Goal: Communication & Community: Participate in discussion

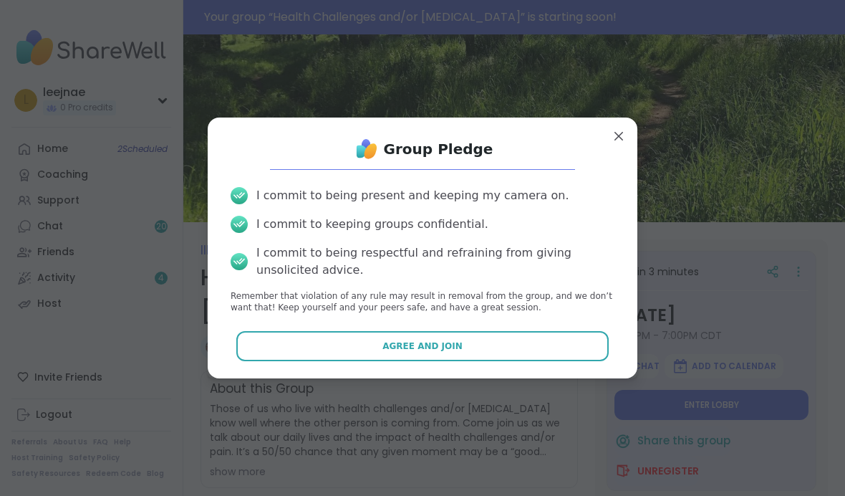
click at [504, 343] on button "Agree and Join" at bounding box center [422, 346] width 373 height 30
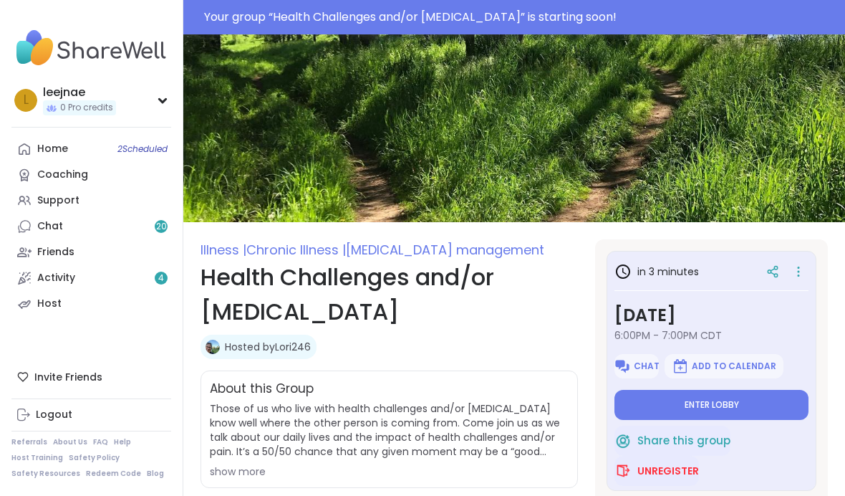
type textarea "*"
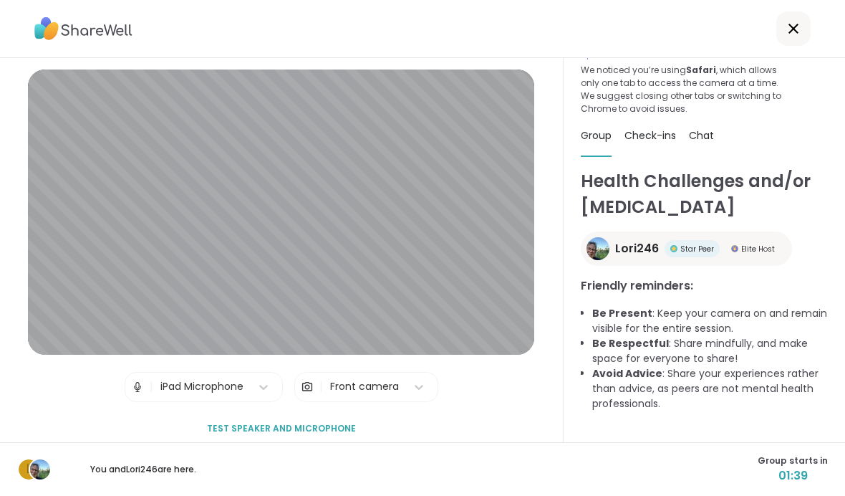
click at [842, 453] on div "l You and Lori246 are here. Group starts in 01:39" at bounding box center [422, 469] width 845 height 54
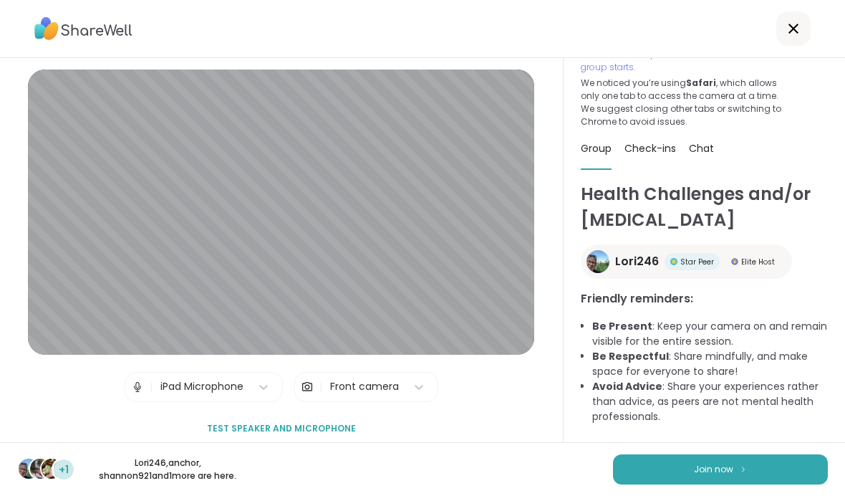
click at [759, 472] on button "Join now" at bounding box center [720, 469] width 215 height 30
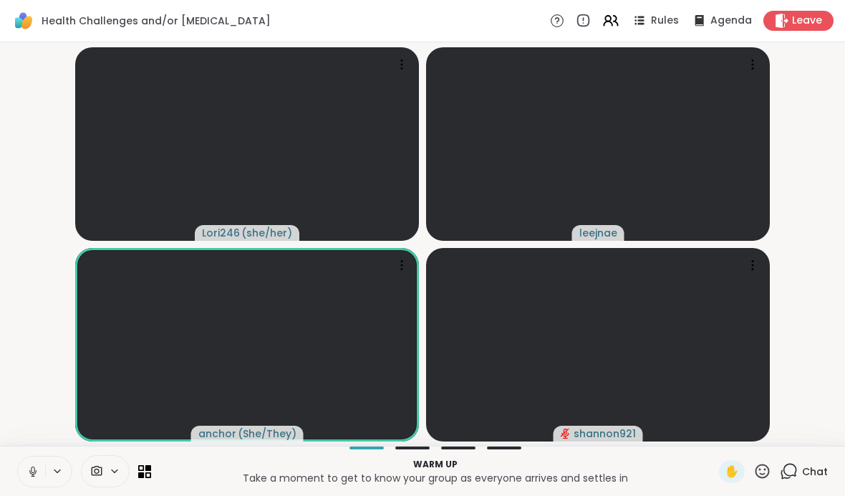
click at [54, 476] on icon at bounding box center [57, 471] width 11 height 12
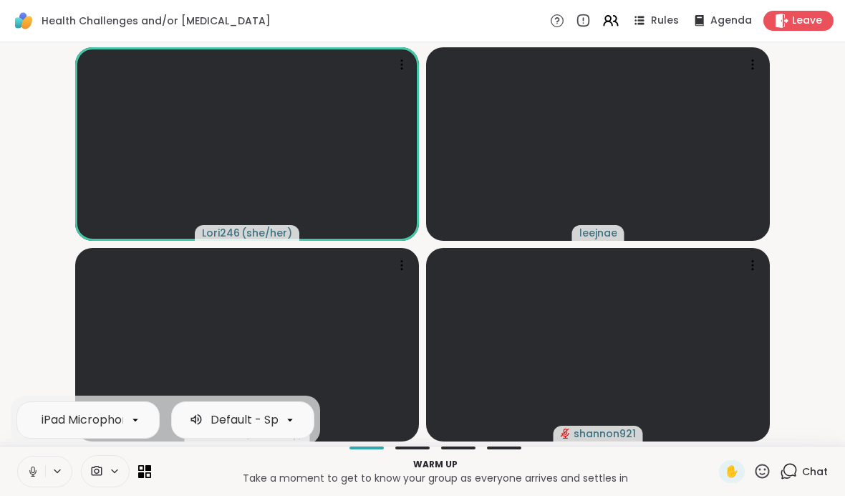
click at [39, 309] on video-player-container "Lori246 ( she/her ) leejnae anchor ( She/They ) shannon921" at bounding box center [423, 244] width 828 height 392
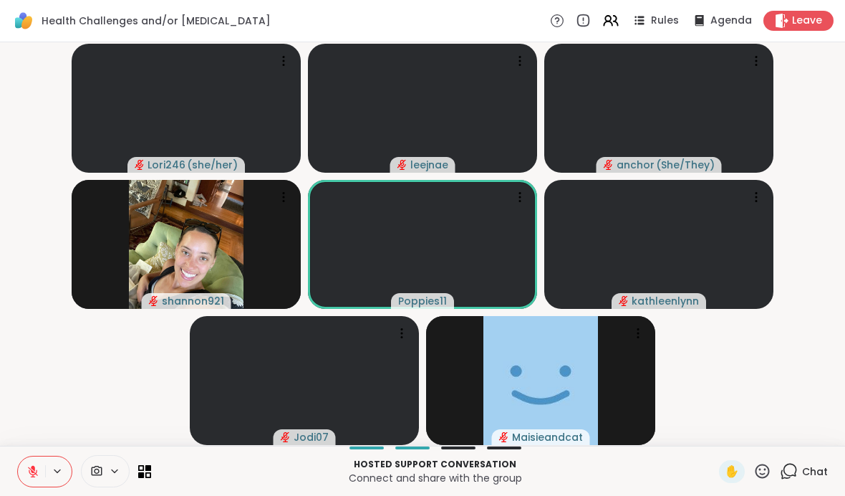
click at [759, 471] on icon at bounding box center [762, 471] width 18 height 18
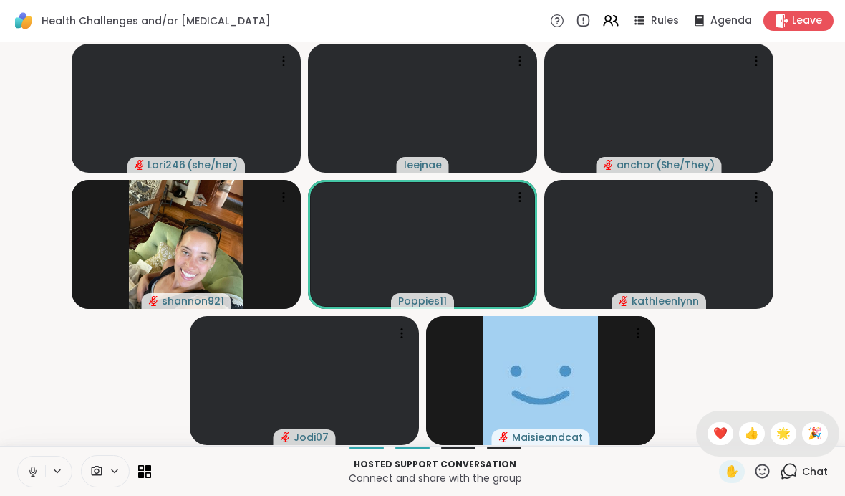
click at [715, 436] on span "❤️" at bounding box center [720, 433] width 14 height 17
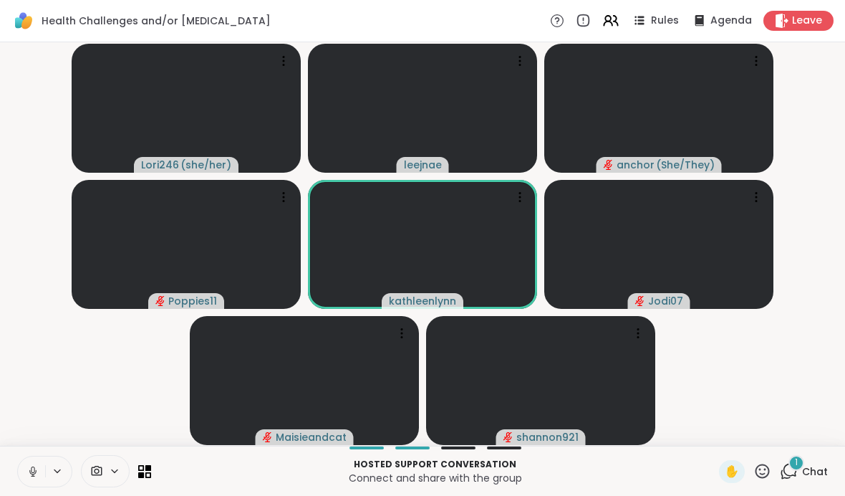
click at [763, 470] on icon at bounding box center [762, 471] width 18 height 18
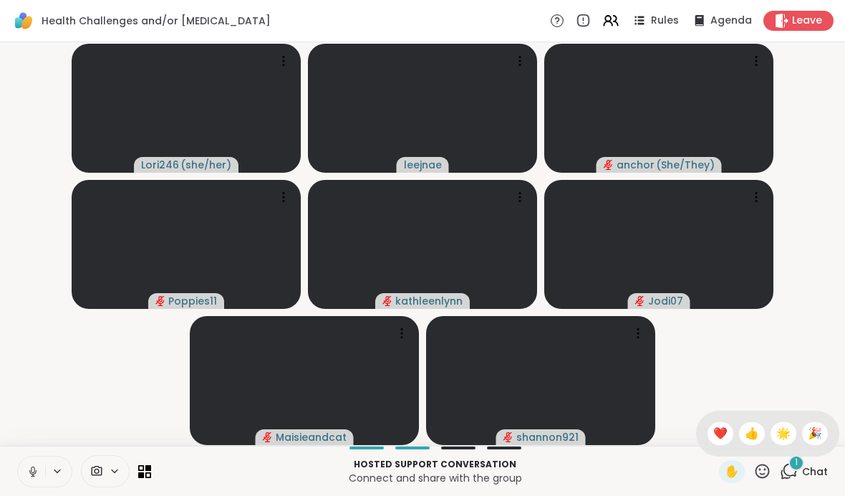
click at [713, 434] on span "❤️" at bounding box center [720, 433] width 14 height 17
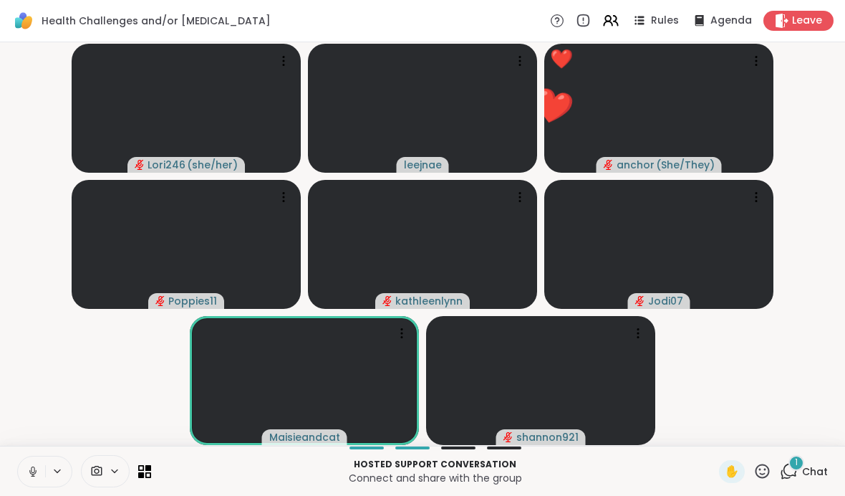
click at [757, 473] on icon at bounding box center [763, 470] width 14 height 14
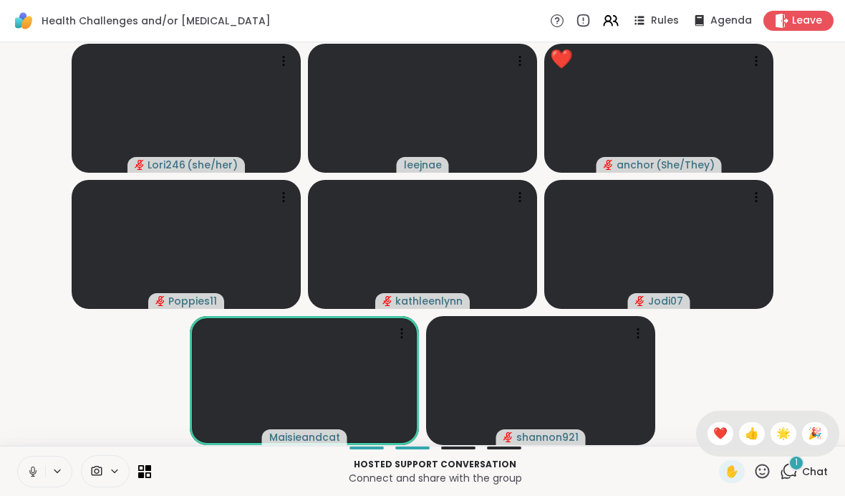
click at [714, 432] on span "❤️" at bounding box center [720, 433] width 14 height 17
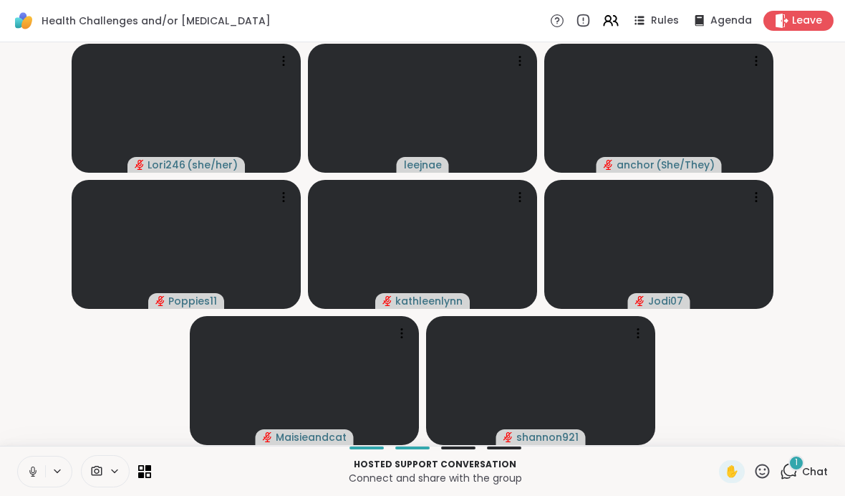
click at [798, 465] on span "1" at bounding box center [796, 462] width 3 height 12
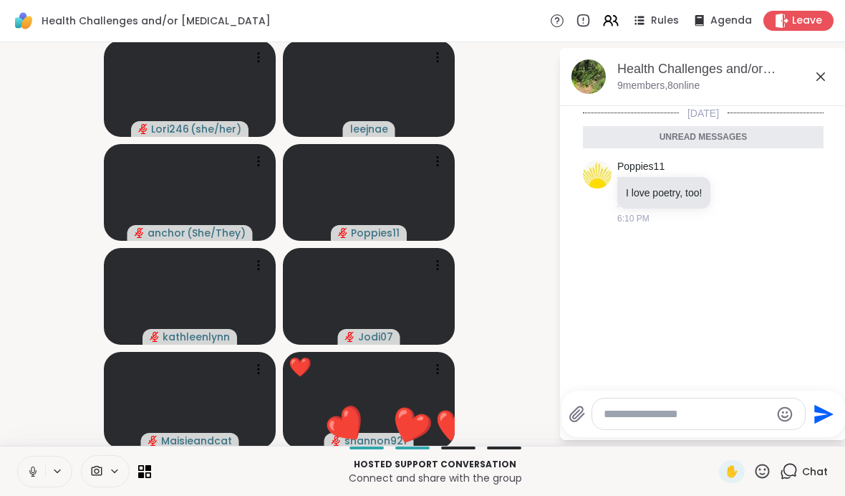
click at [738, 185] on icon at bounding box center [735, 192] width 13 height 14
click at [742, 166] on div "Select Reaction: Heart" at bounding box center [735, 169] width 13 height 13
click at [691, 412] on textarea "Type your message" at bounding box center [687, 414] width 167 height 14
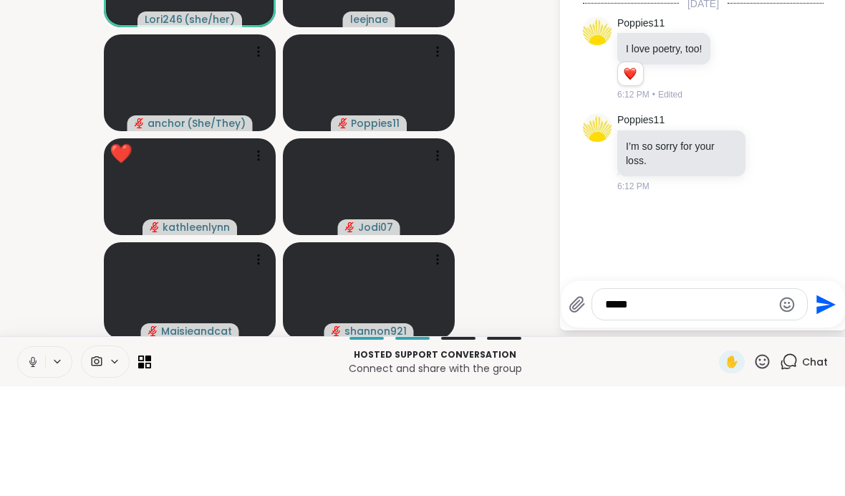
click at [792, 253] on icon at bounding box center [786, 261] width 13 height 17
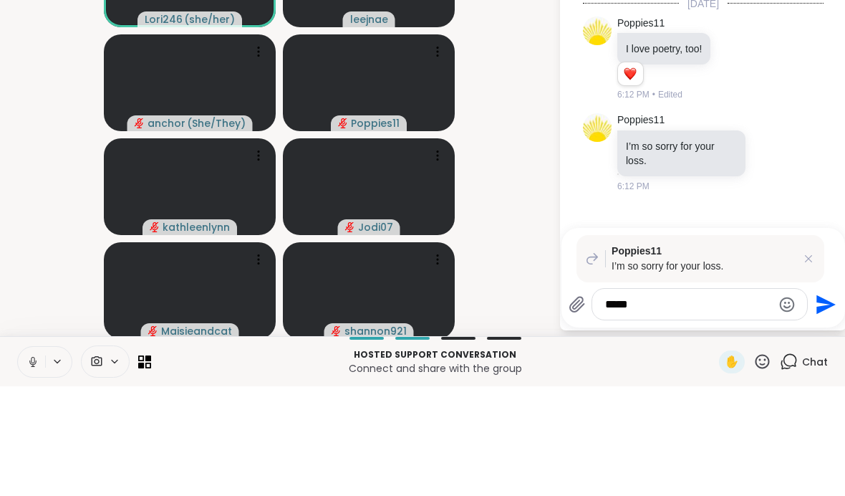
click at [785, 253] on icon at bounding box center [786, 261] width 13 height 17
click at [756, 159] on icon at bounding box center [751, 167] width 13 height 17
click at [521, 127] on video-player-container "Lori246 ( she/her ) leejnae anchor ( She/They ) Poppies11 kathleenlynn Jodi07 M…" at bounding box center [279, 244] width 541 height 392
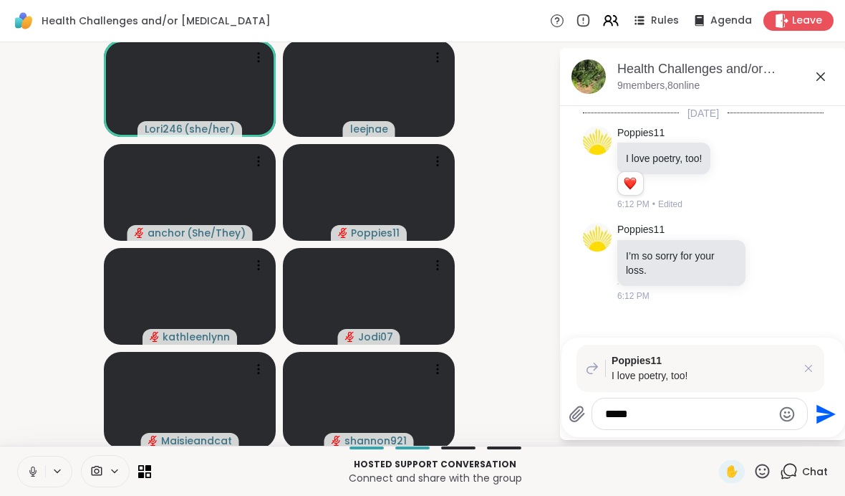
click at [679, 415] on textarea "****" at bounding box center [688, 414] width 167 height 14
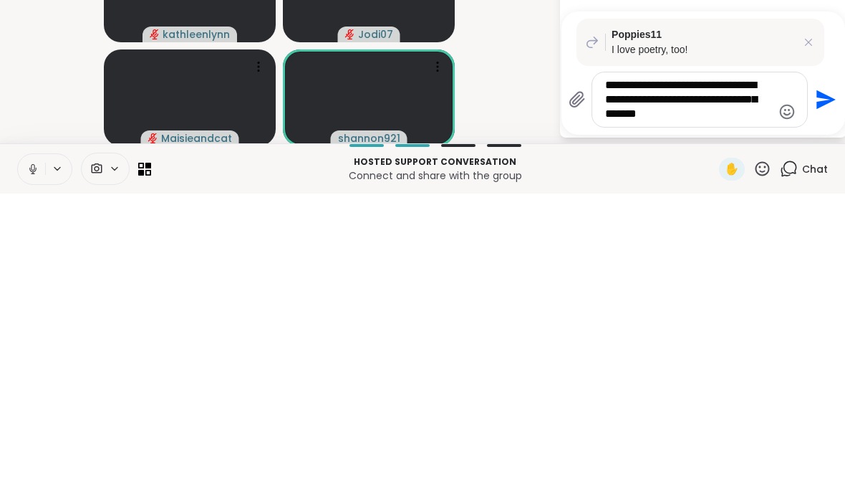
type textarea "**********"
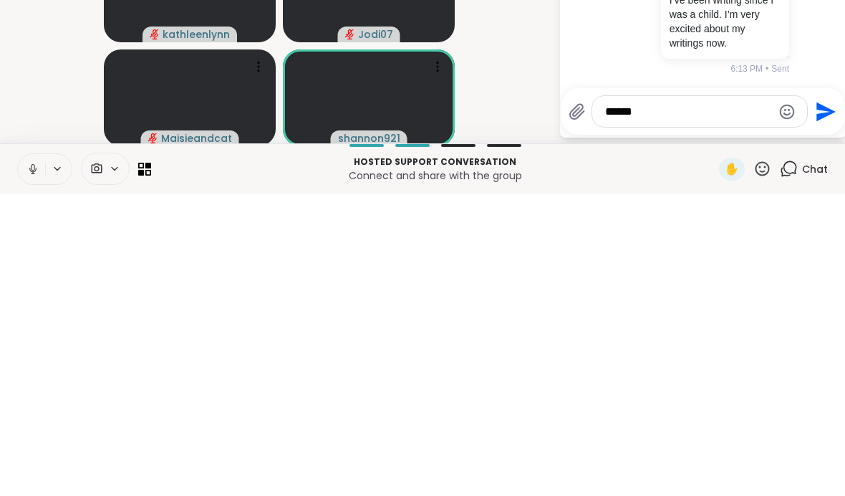
scroll to position [112, 0]
type textarea "**********"
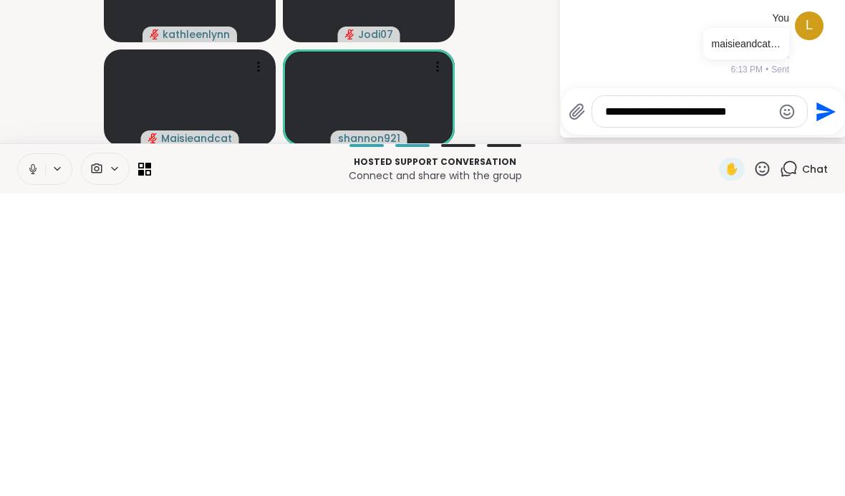
type textarea "**********"
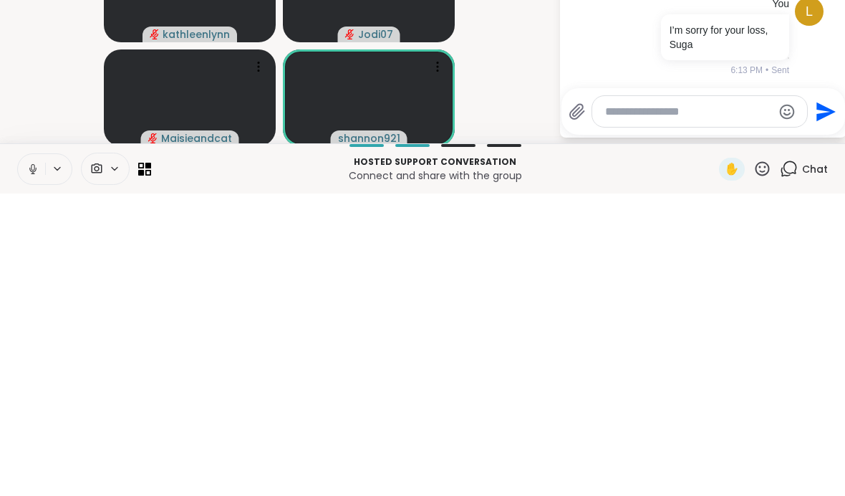
click at [517, 91] on video-player-container "Lori246 ( she/her ) leejnae anchor ( She/They ) Poppies11 kathleenlynn Jodi07 M…" at bounding box center [279, 244] width 541 height 392
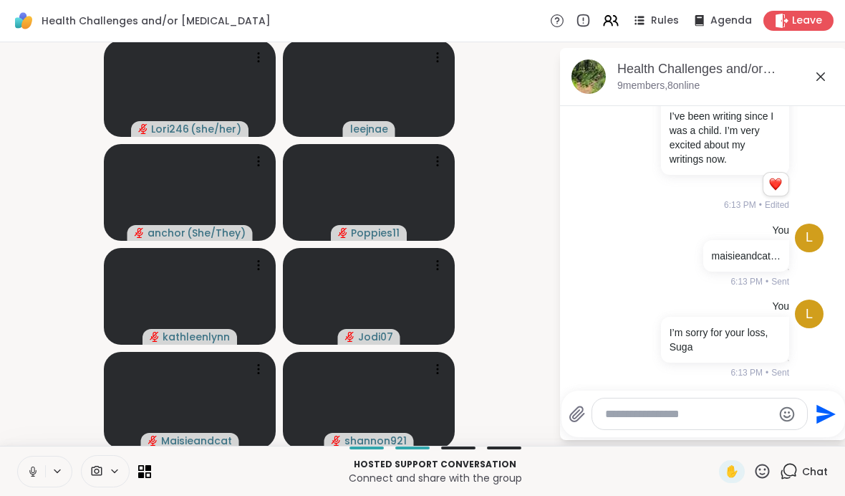
click at [686, 413] on textarea "Type your message" at bounding box center [688, 414] width 167 height 14
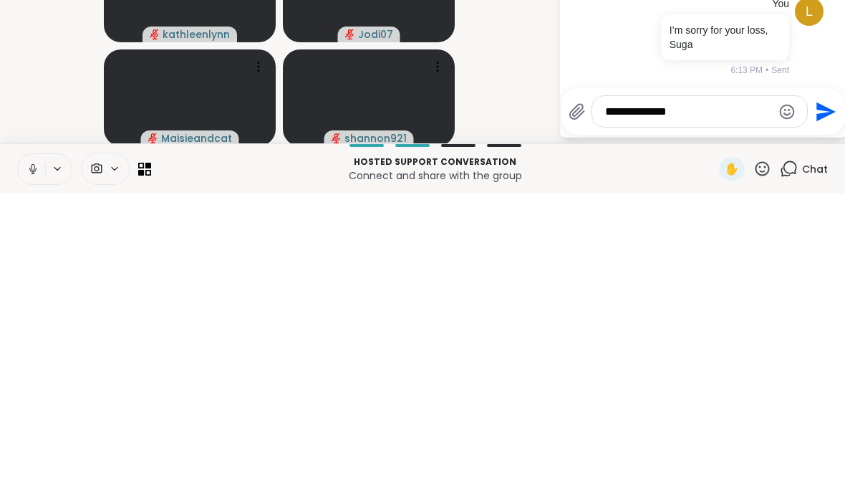
type textarea "**********"
click at [527, 75] on video-player-container "Lori246 ( she/her ) leejnae anchor ( She/They ) Poppies11 kathleenlynn Jodi07 M…" at bounding box center [279, 244] width 541 height 392
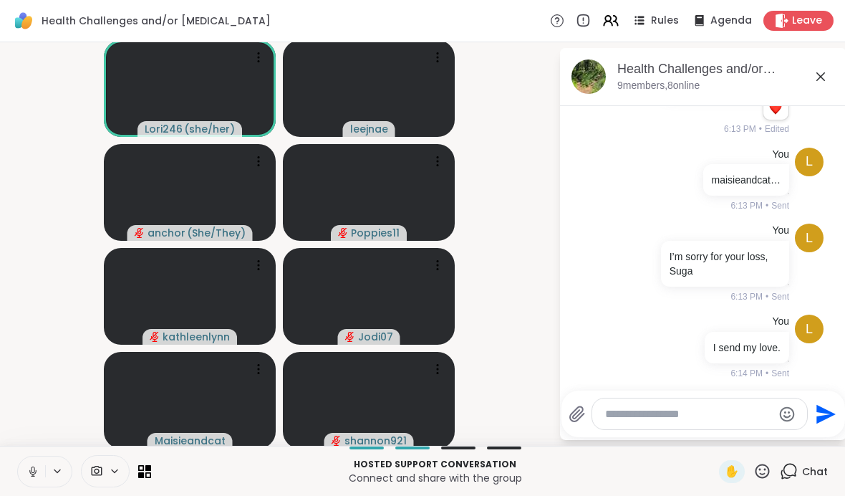
click at [795, 460] on div "Chat" at bounding box center [804, 471] width 48 height 23
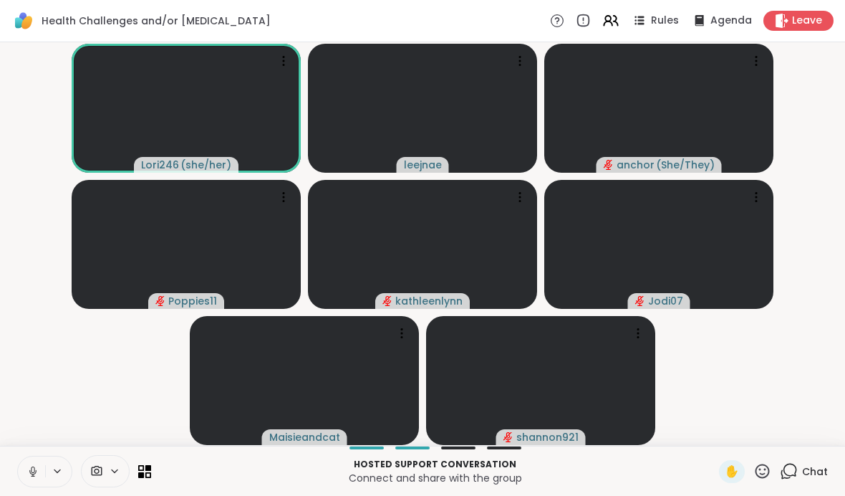
click at [731, 473] on span "✋" at bounding box center [732, 471] width 14 height 17
click at [729, 471] on span "✋" at bounding box center [732, 471] width 14 height 17
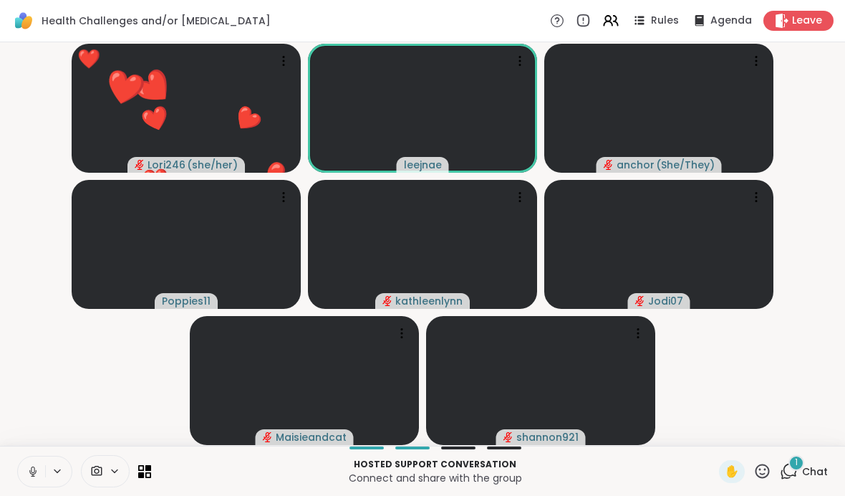
click at [42, 473] on button at bounding box center [31, 471] width 27 height 30
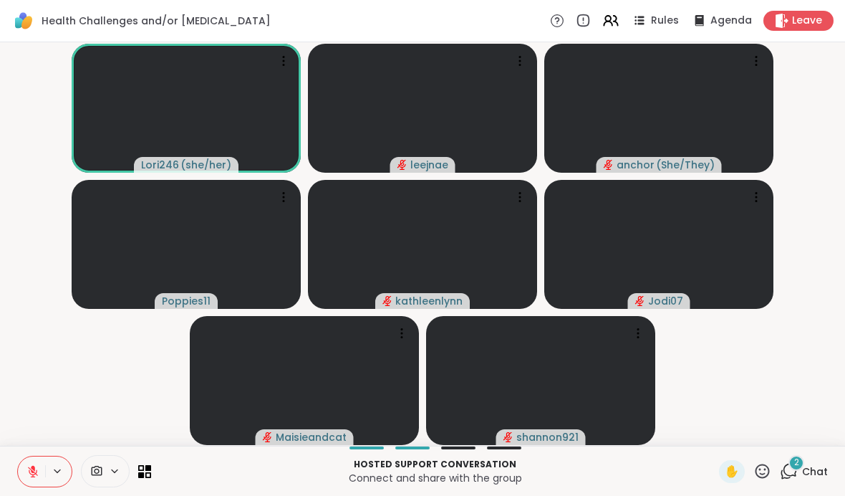
click at [38, 467] on icon at bounding box center [32, 471] width 13 height 13
click at [34, 473] on icon at bounding box center [32, 471] width 13 height 13
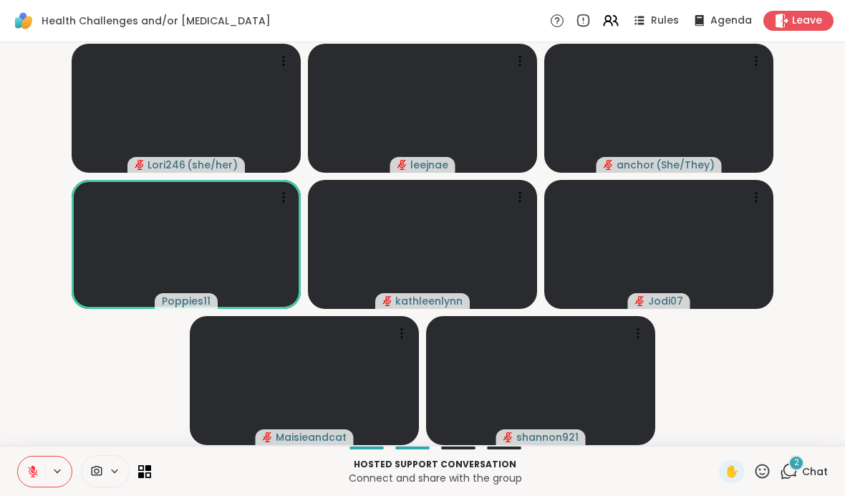
click at [764, 473] on icon at bounding box center [762, 471] width 18 height 18
click at [713, 433] on span "❤️" at bounding box center [720, 433] width 14 height 17
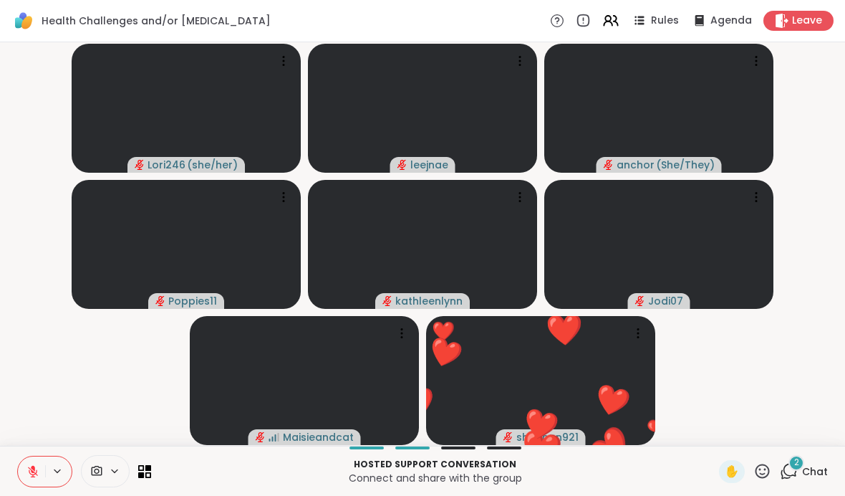
click at [758, 470] on icon at bounding box center [763, 470] width 14 height 14
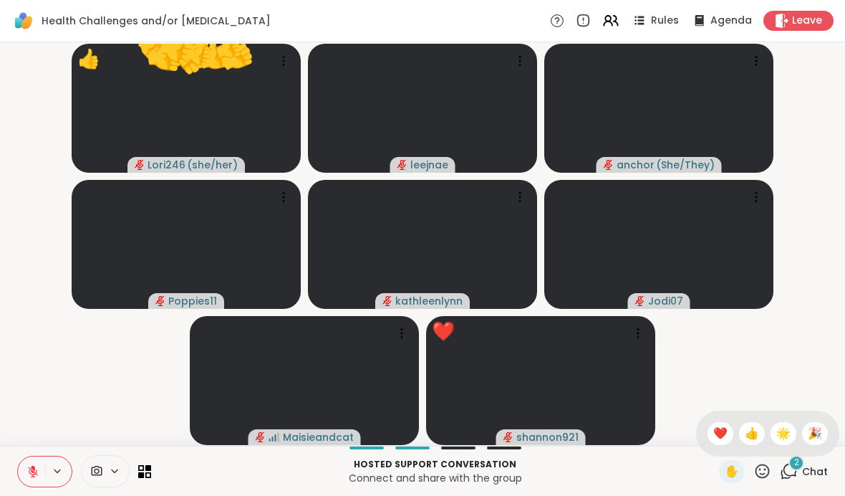
click at [713, 428] on span "❤️" at bounding box center [720, 433] width 14 height 17
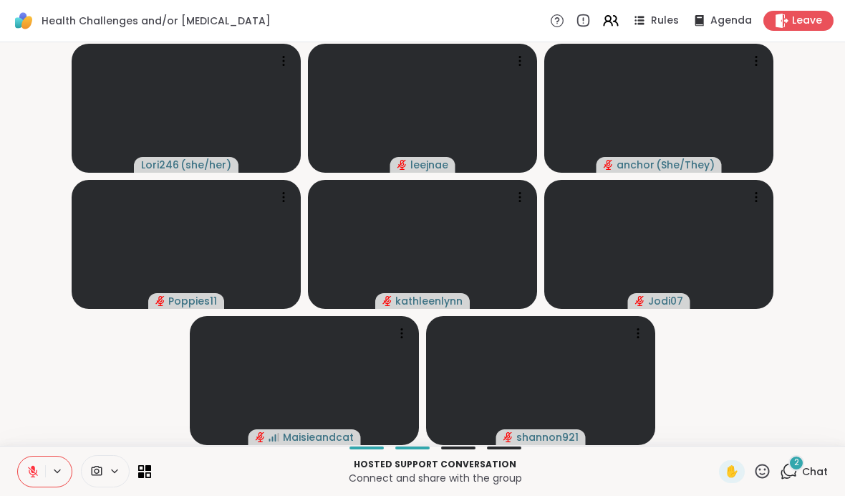
click at [732, 472] on span "✋" at bounding box center [732, 471] width 14 height 17
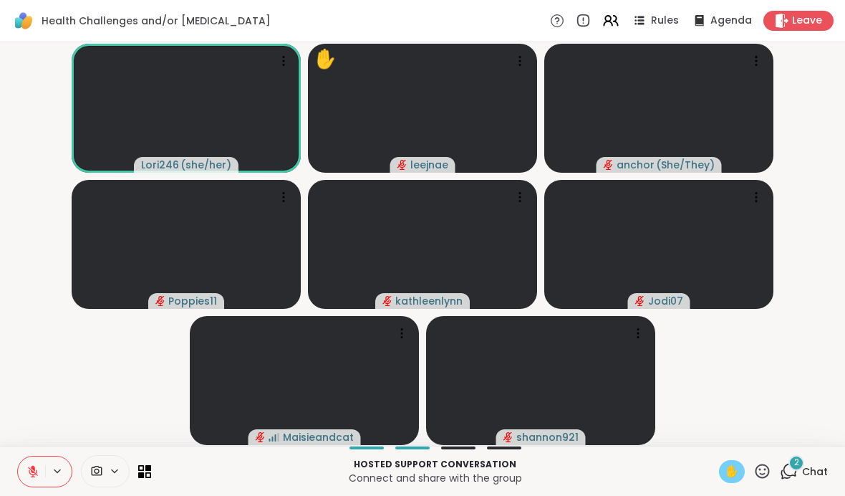
click at [30, 475] on icon at bounding box center [32, 471] width 13 height 13
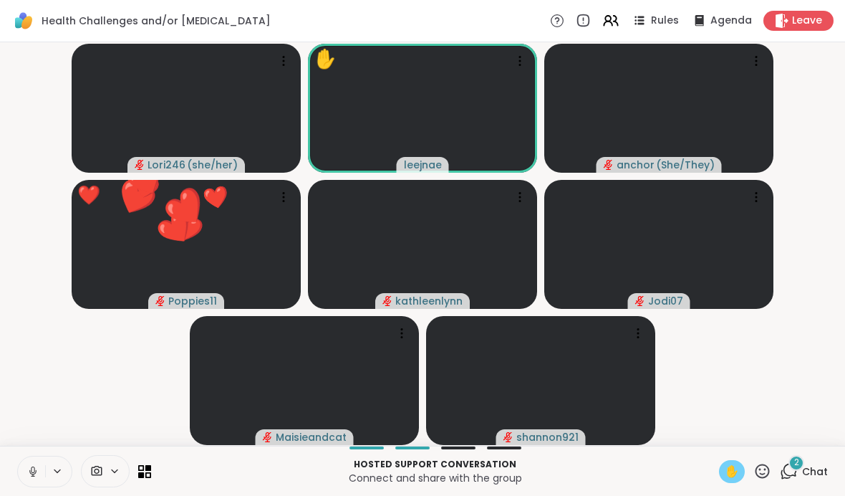
click at [37, 462] on button at bounding box center [31, 471] width 27 height 30
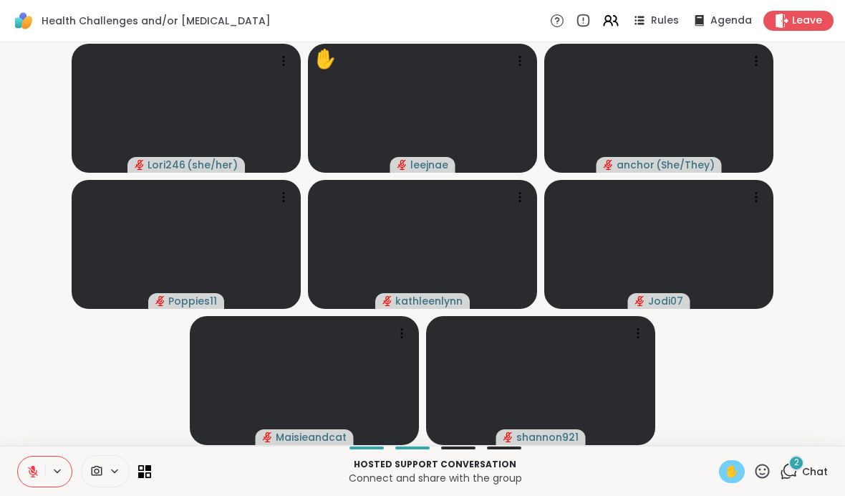
click at [725, 468] on span "✋" at bounding box center [732, 471] width 14 height 17
click at [756, 470] on icon at bounding box center [762, 471] width 18 height 18
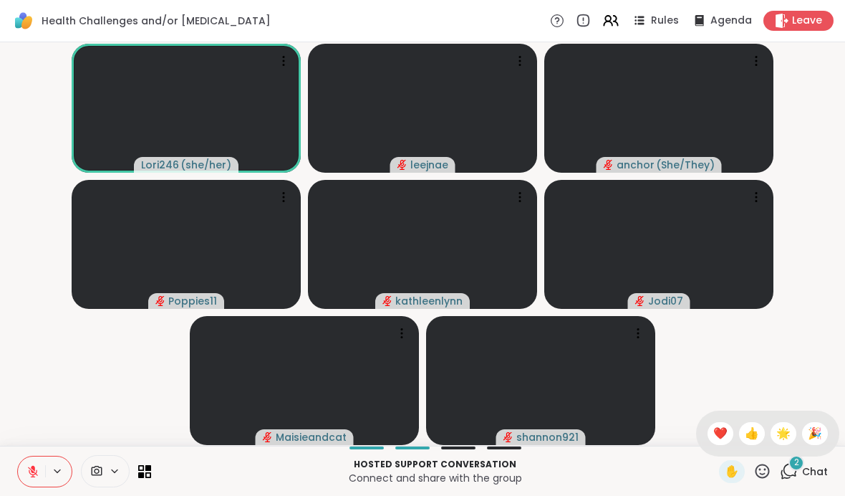
click at [715, 433] on span "❤️" at bounding box center [720, 433] width 14 height 17
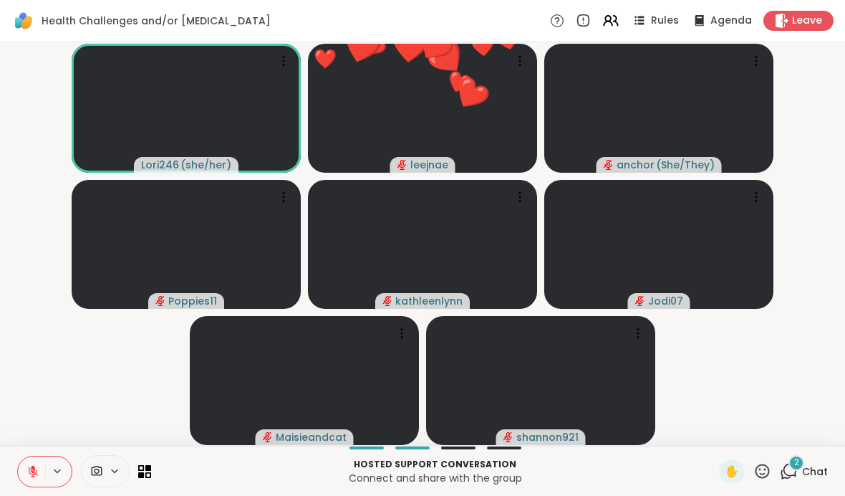
click at [761, 468] on icon at bounding box center [763, 470] width 14 height 14
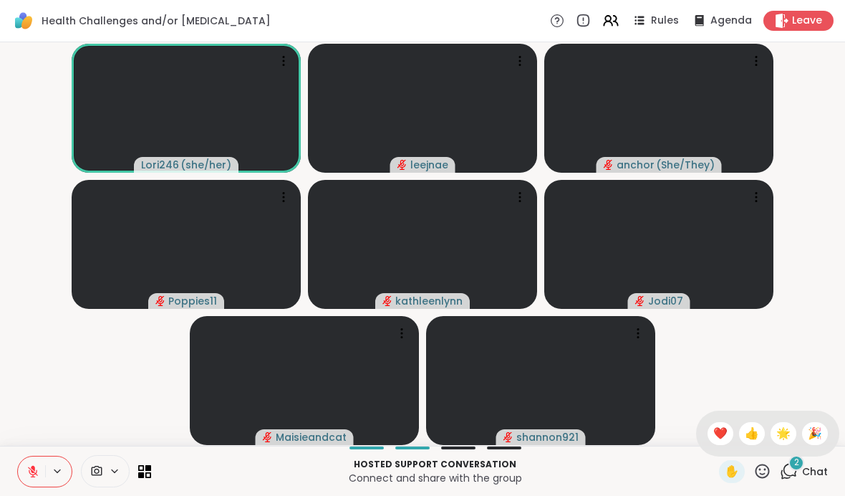
click at [793, 469] on div "2" at bounding box center [796, 463] width 16 height 16
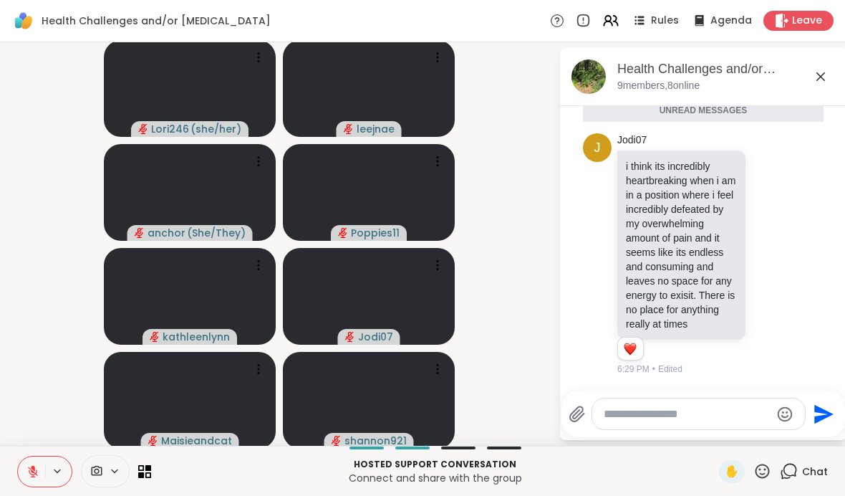
scroll to position [670, 0]
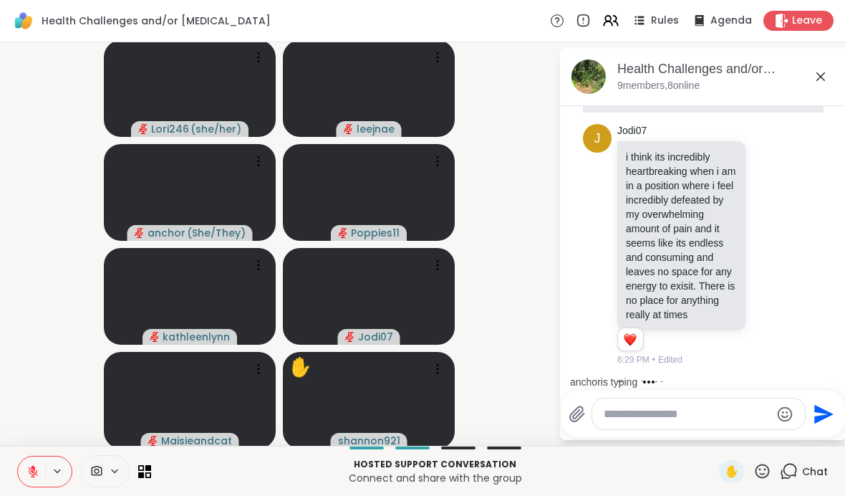
click at [765, 238] on icon at bounding box center [770, 245] width 13 height 14
click at [650, 220] on button "Select Reaction: Heart" at bounding box center [656, 222] width 29 height 29
click at [780, 241] on icon at bounding box center [786, 244] width 13 height 17
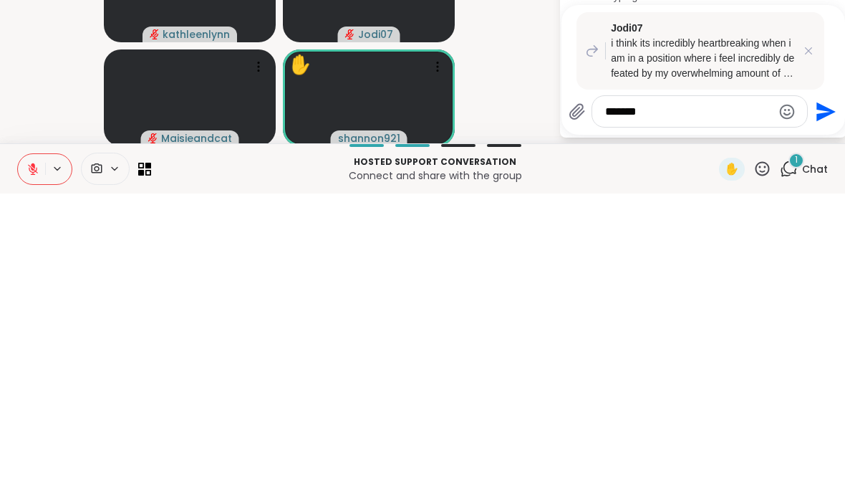
scroll to position [943, 0]
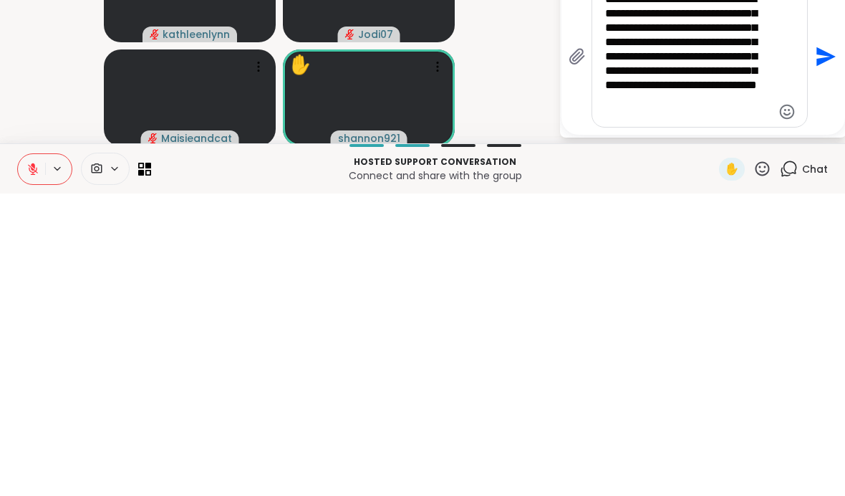
click at [597, 289] on div "**********" at bounding box center [699, 359] width 215 height 140
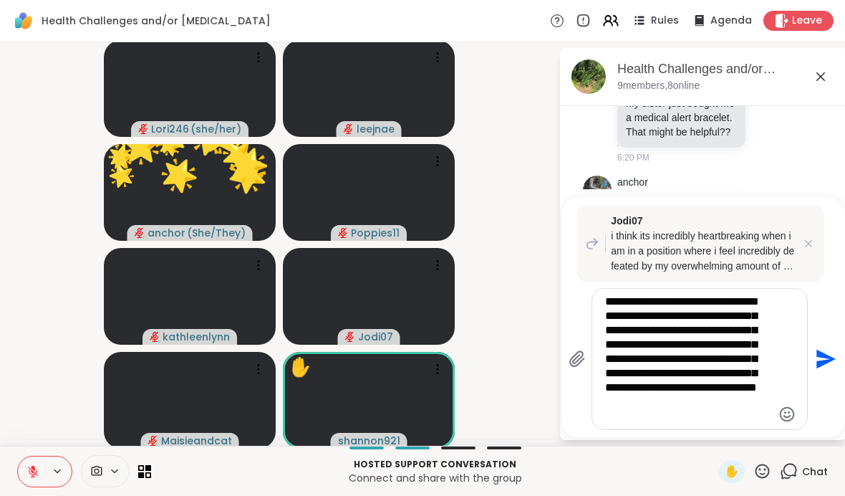
click at [740, 403] on textarea "**********" at bounding box center [688, 358] width 167 height 129
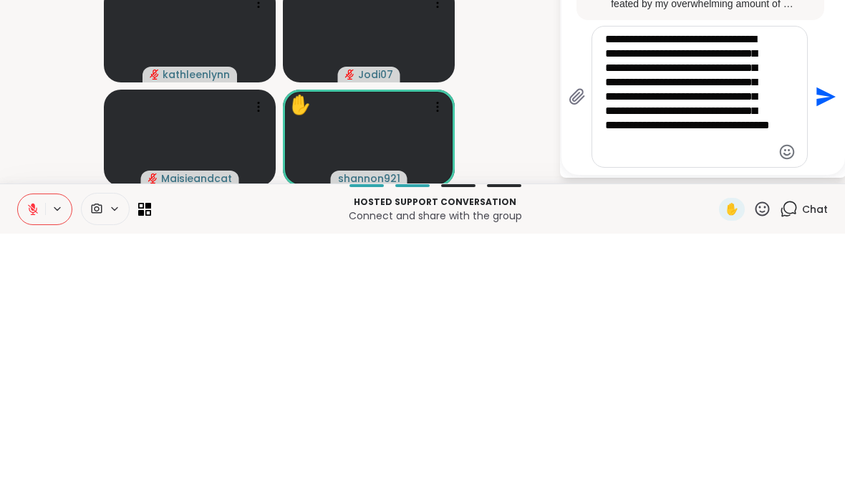
type textarea "**********"
click at [825, 349] on icon "Send" at bounding box center [825, 358] width 19 height 19
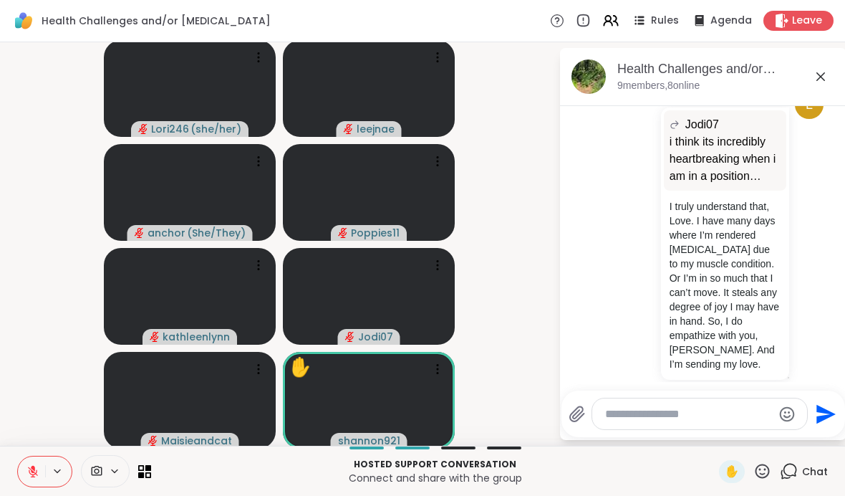
scroll to position [1177, 0]
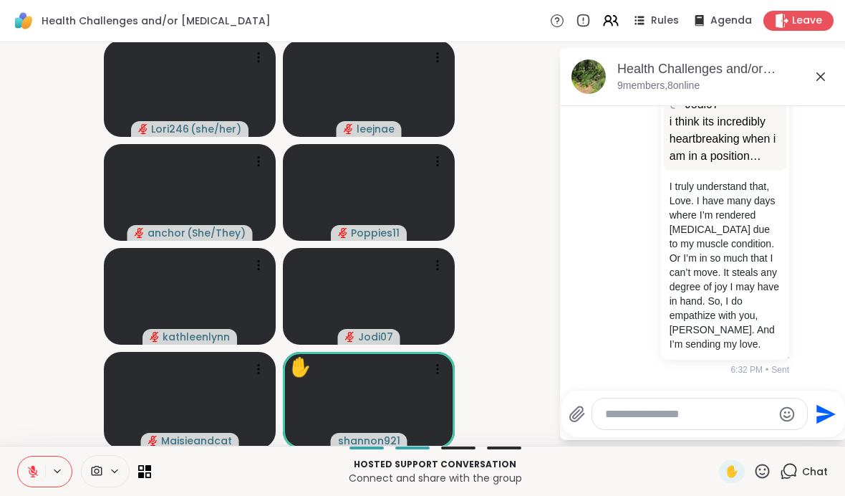
click at [792, 471] on icon at bounding box center [789, 471] width 18 height 18
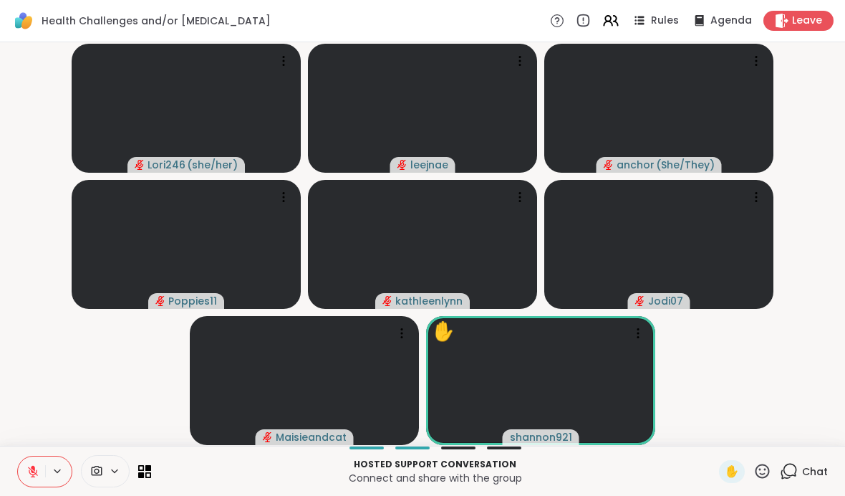
click at [765, 470] on icon at bounding box center [762, 471] width 18 height 18
click at [719, 433] on span "❤️" at bounding box center [720, 433] width 14 height 17
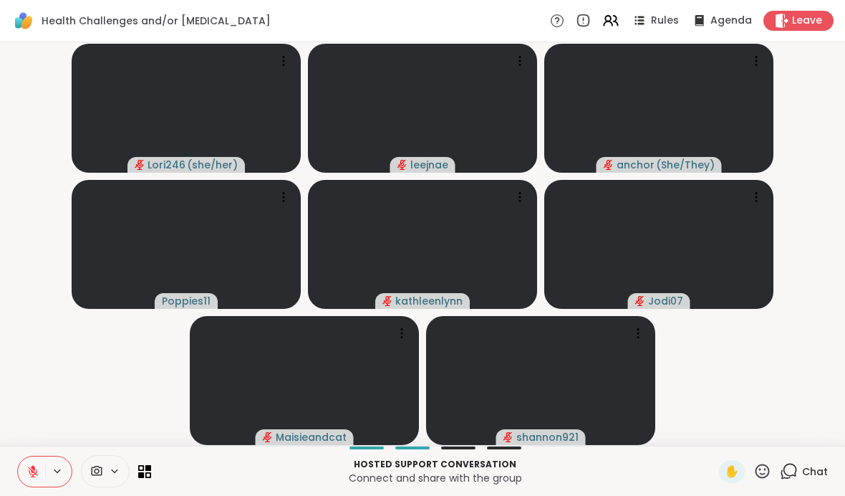
click at [723, 465] on div "✋" at bounding box center [732, 471] width 26 height 23
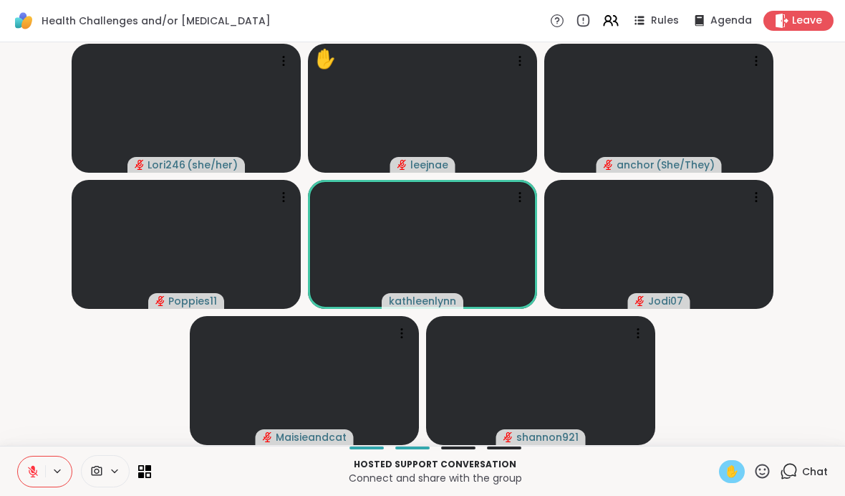
click at [723, 469] on div "✋" at bounding box center [732, 471] width 26 height 23
click at [755, 472] on icon at bounding box center [762, 471] width 18 height 18
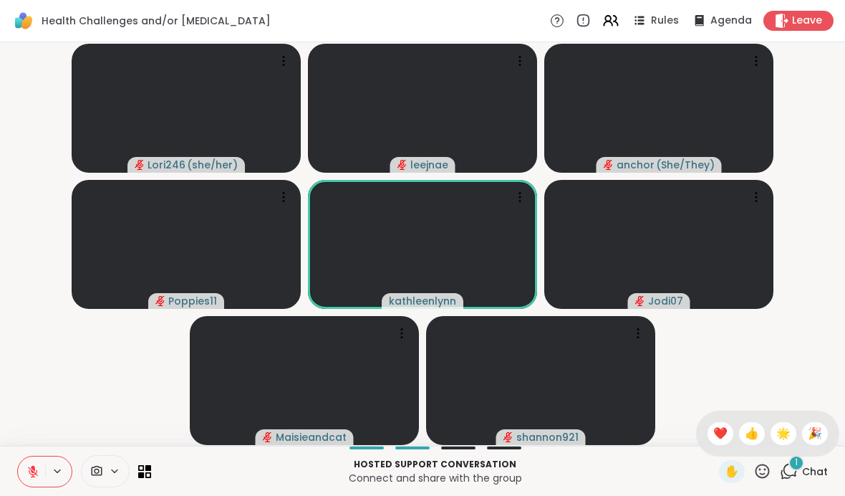
click at [718, 435] on span "❤️" at bounding box center [720, 433] width 14 height 17
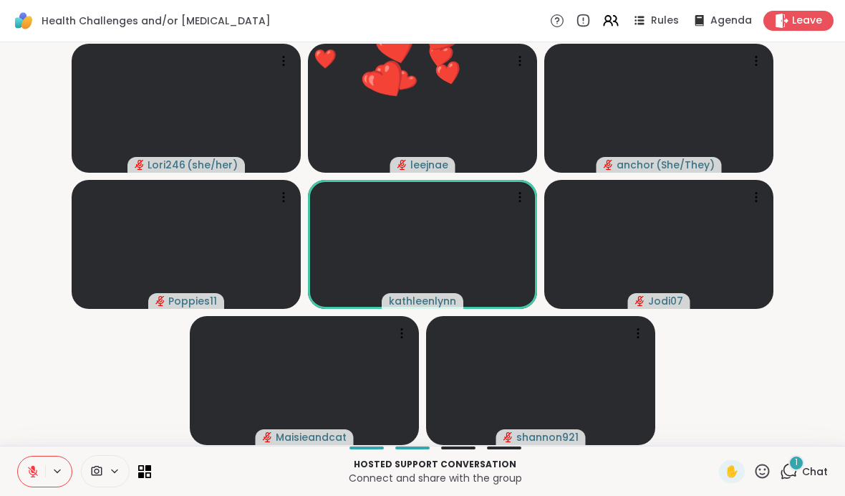
click at [797, 470] on div "1" at bounding box center [796, 463] width 16 height 16
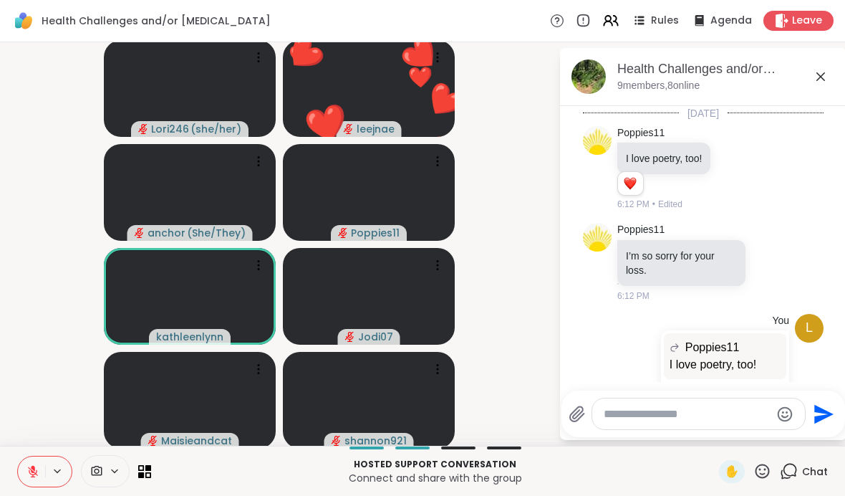
scroll to position [1306, 0]
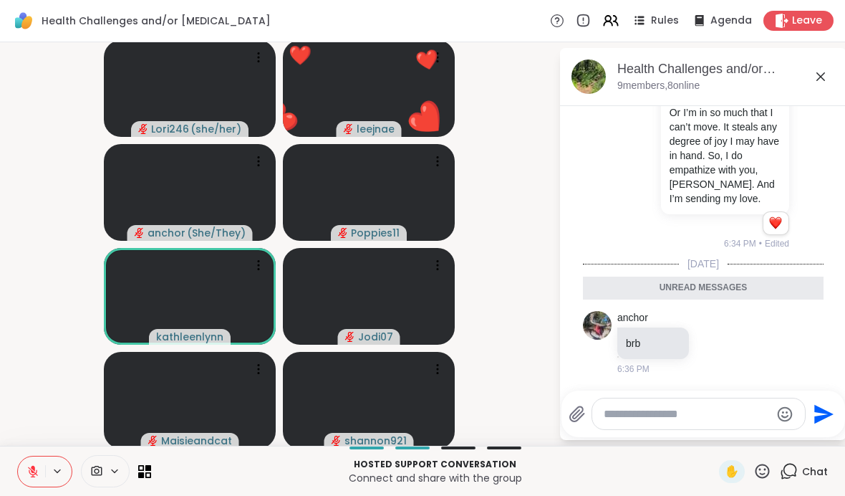
click at [703, 410] on textarea "Type your message" at bounding box center [687, 414] width 167 height 14
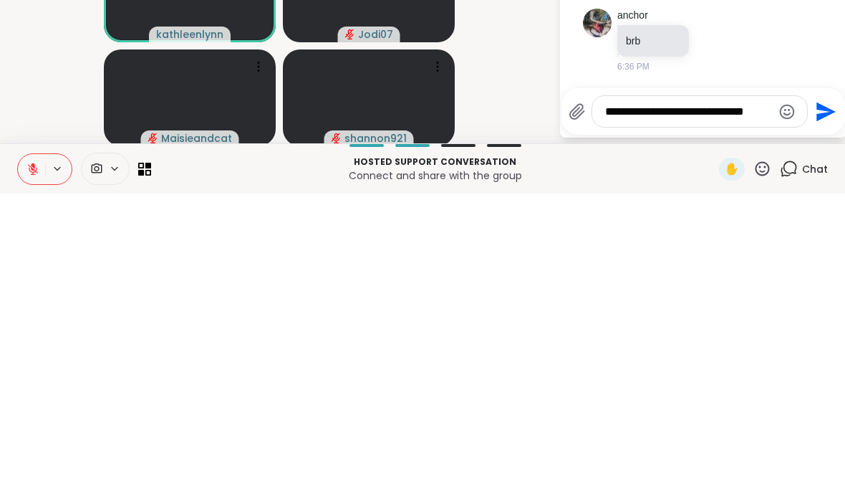
type textarea "**********"
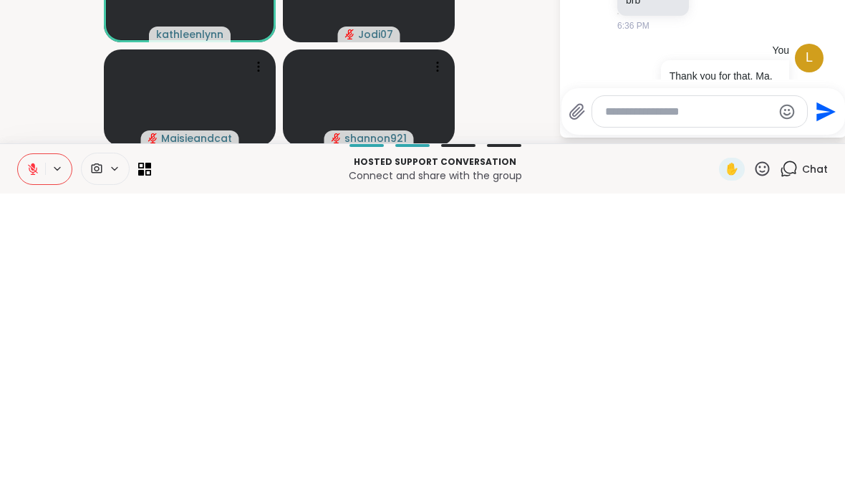
scroll to position [1363, 0]
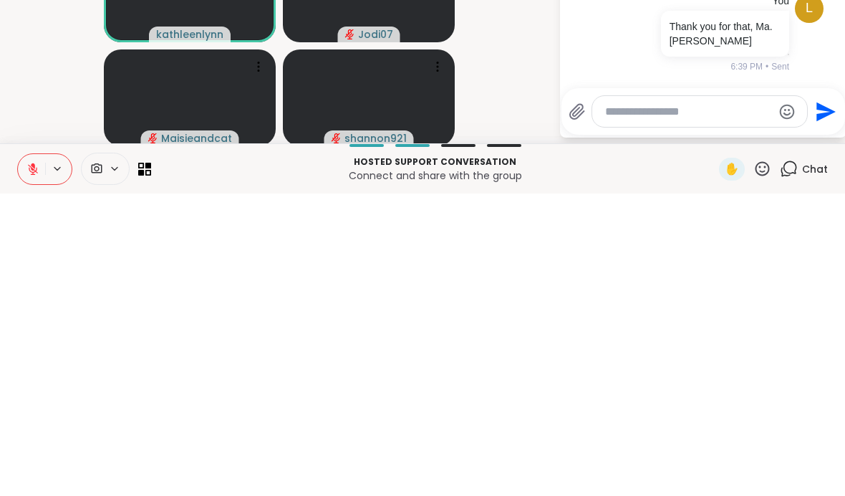
click at [497, 87] on video-player-container "Lori246 ( she/her ) leejnae anchor ( She/They ) Poppies11 kathleenlynn Jodi07 M…" at bounding box center [279, 244] width 541 height 392
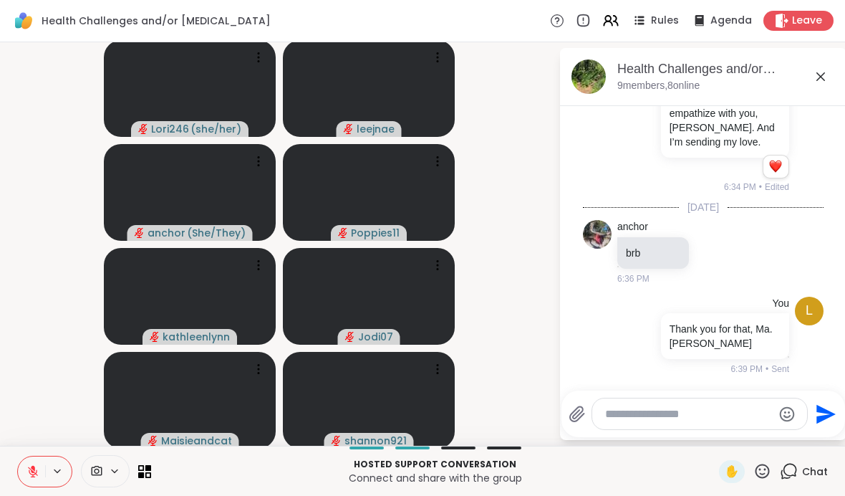
click at [785, 471] on icon at bounding box center [790, 469] width 14 height 13
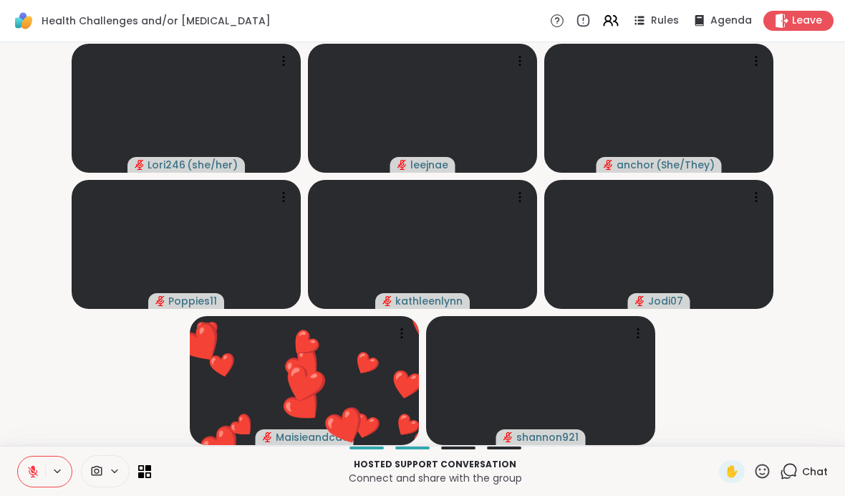
click at [765, 469] on icon at bounding box center [763, 470] width 14 height 14
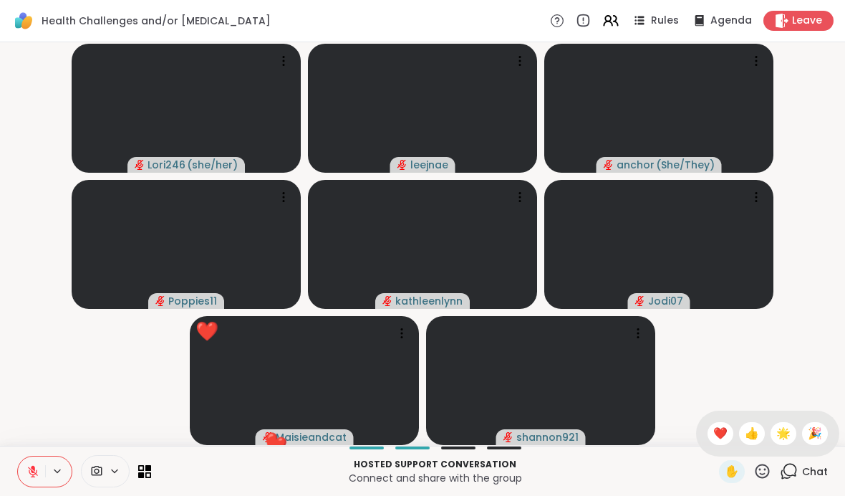
click at [719, 423] on div "❤️" at bounding box center [721, 433] width 26 height 23
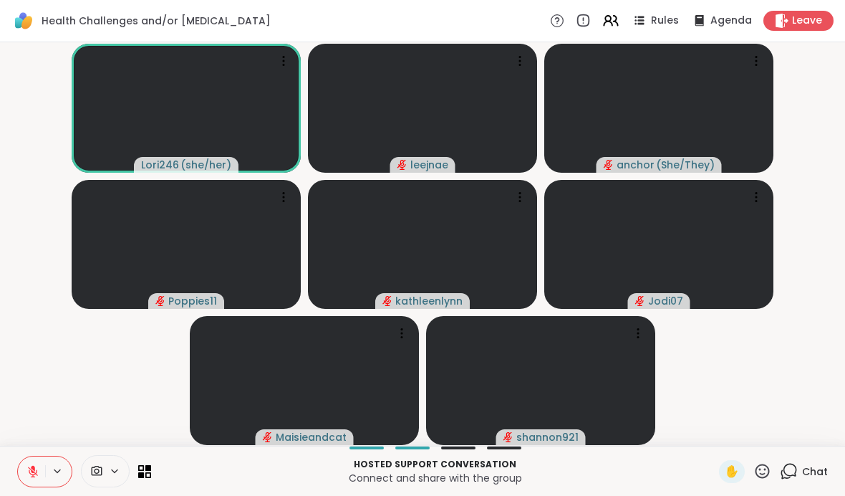
click at [34, 470] on icon at bounding box center [33, 468] width 4 height 6
click at [35, 472] on icon at bounding box center [32, 471] width 13 height 13
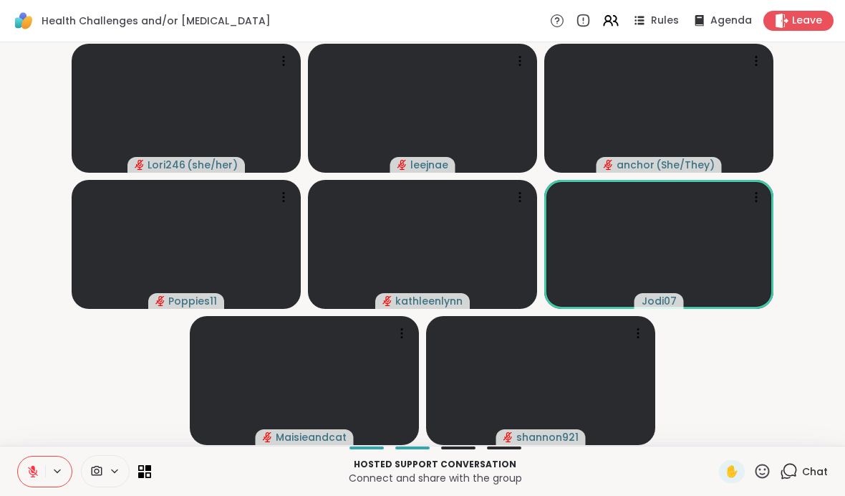
click at [760, 471] on icon at bounding box center [762, 471] width 18 height 18
click at [708, 435] on div "❤️" at bounding box center [721, 433] width 26 height 23
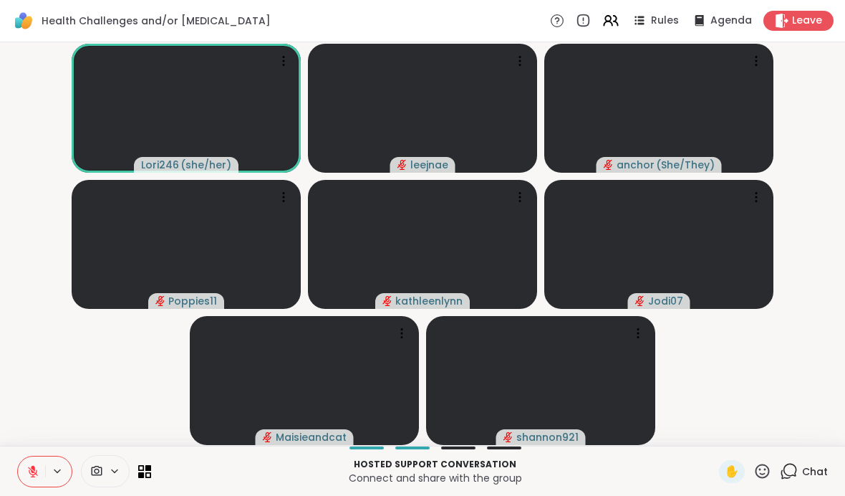
click at [788, 467] on icon at bounding box center [789, 471] width 18 height 18
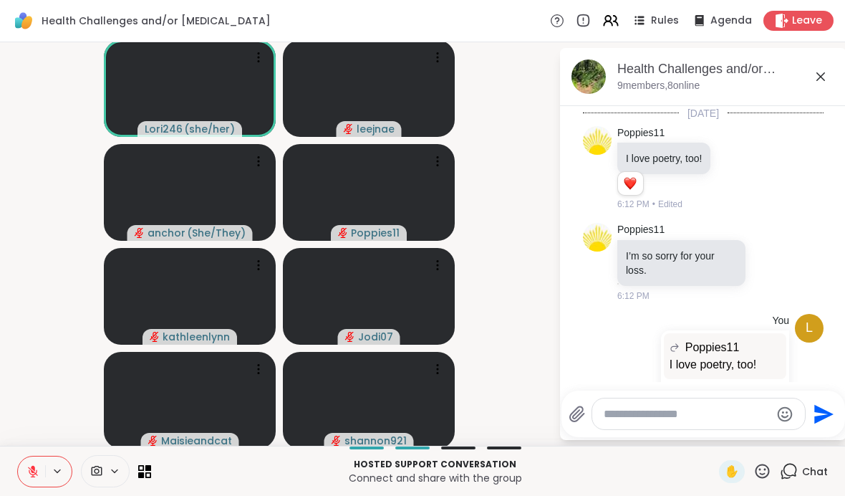
scroll to position [1349, 0]
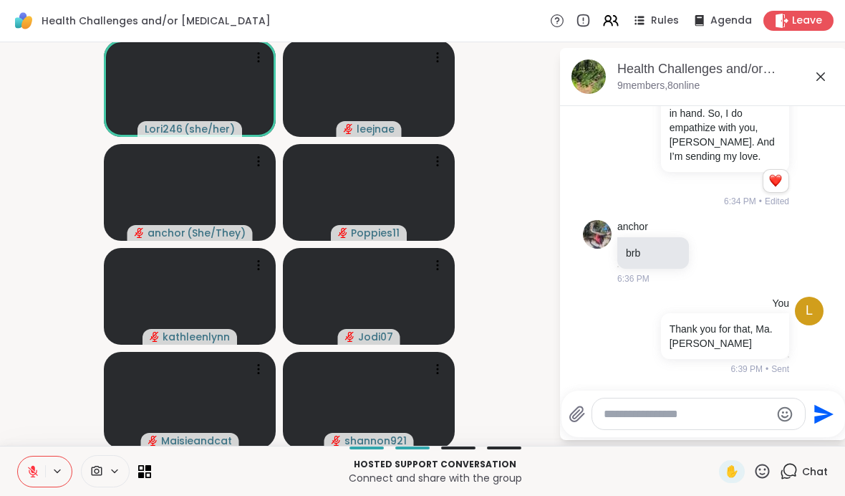
click at [680, 409] on textarea "Type your message" at bounding box center [687, 414] width 167 height 14
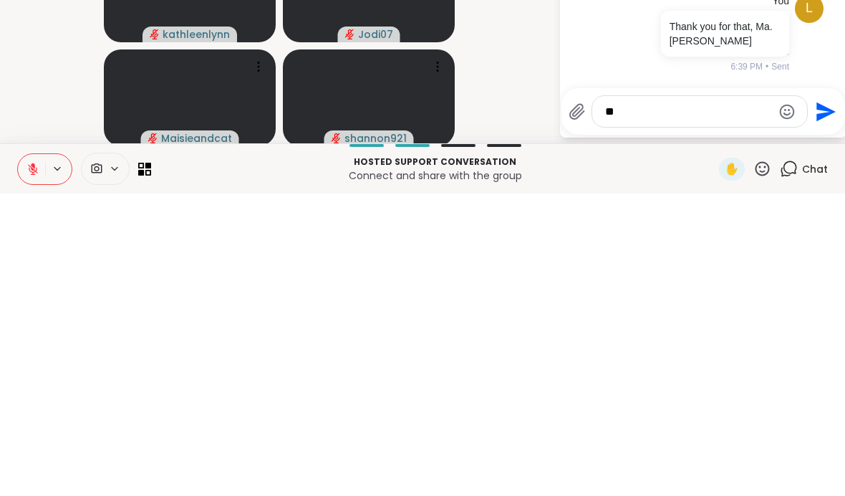
type textarea "*"
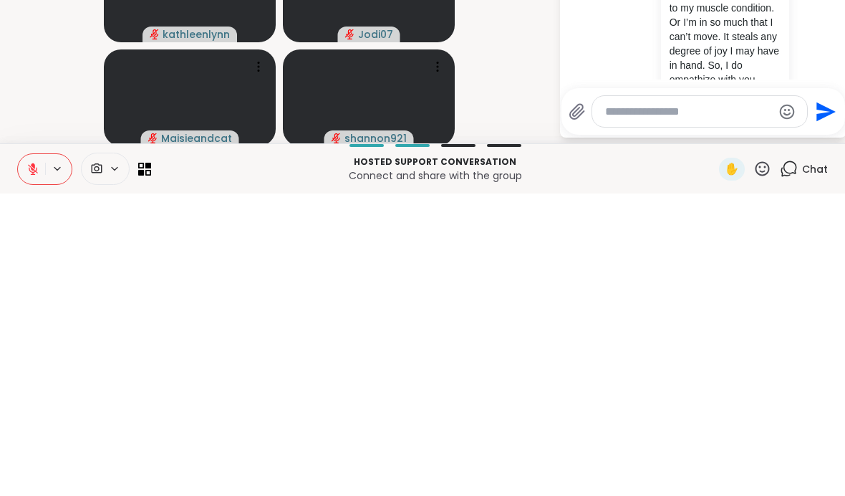
click at [520, 87] on video-player-container "Lori246 ( she/her ) leejnae anchor ( She/They ) Poppies11 kathleenlynn Jodi07 M…" at bounding box center [279, 244] width 541 height 392
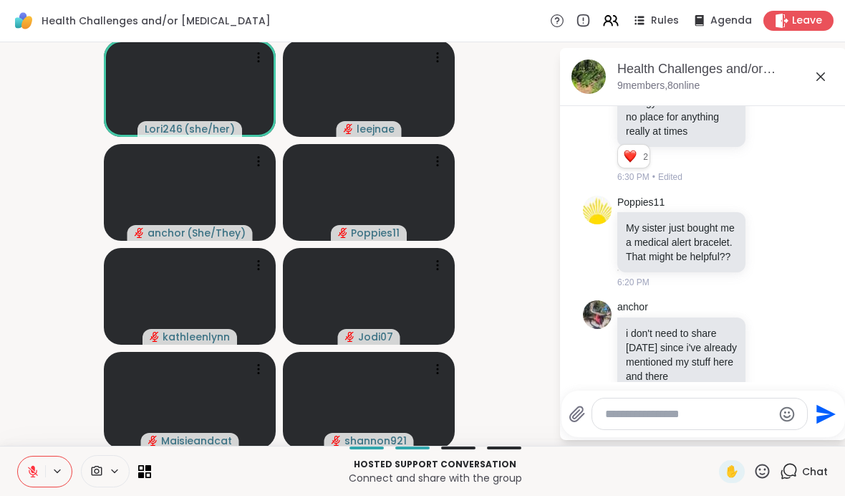
scroll to position [800, 0]
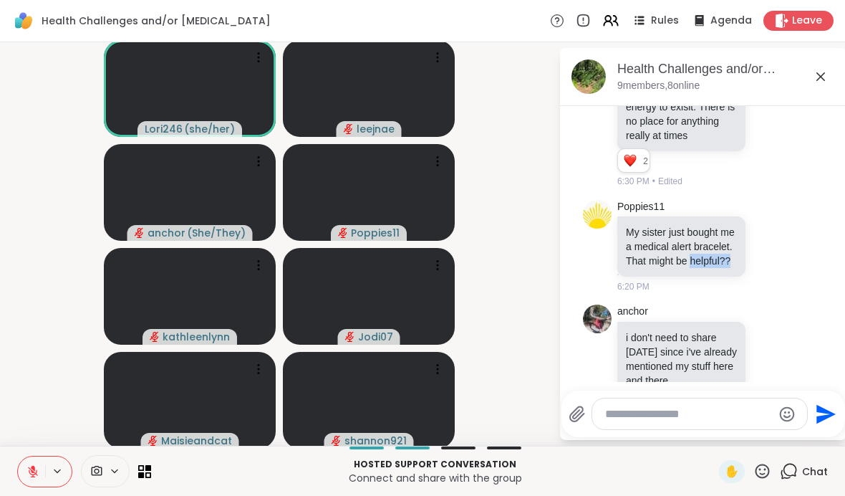
click at [810, 262] on div "Poppies11 My sister just bought me a medical alert bracelet. That might be help…" at bounding box center [703, 246] width 241 height 105
click at [785, 247] on icon at bounding box center [787, 246] width 10 height 10
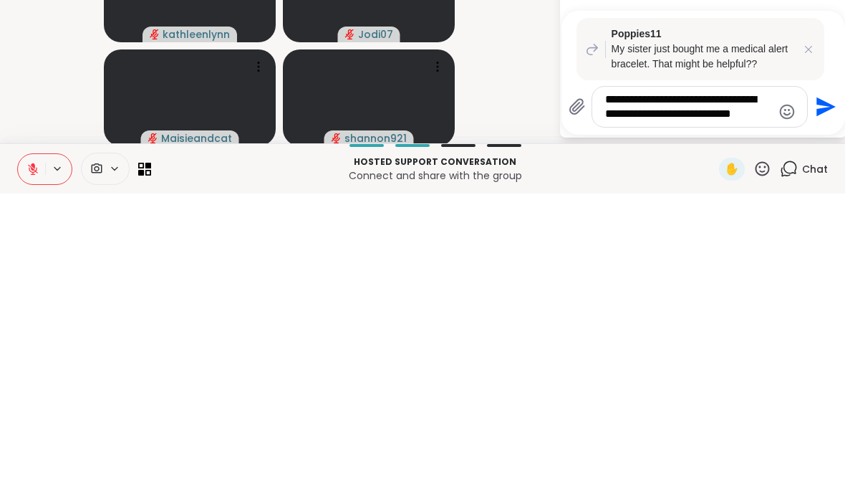
scroll to position [0, 0]
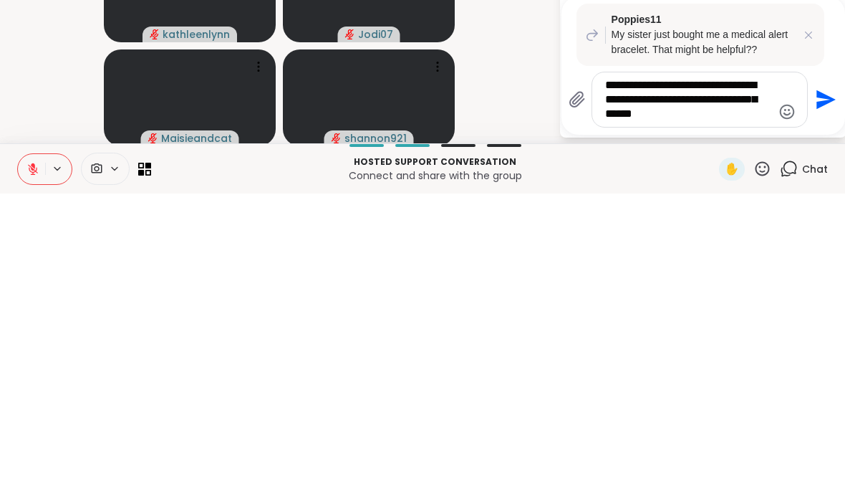
click at [621, 380] on textarea "**********" at bounding box center [688, 401] width 167 height 43
click at [698, 380] on textarea "**********" at bounding box center [688, 401] width 167 height 43
click at [754, 380] on textarea "**********" at bounding box center [688, 401] width 167 height 43
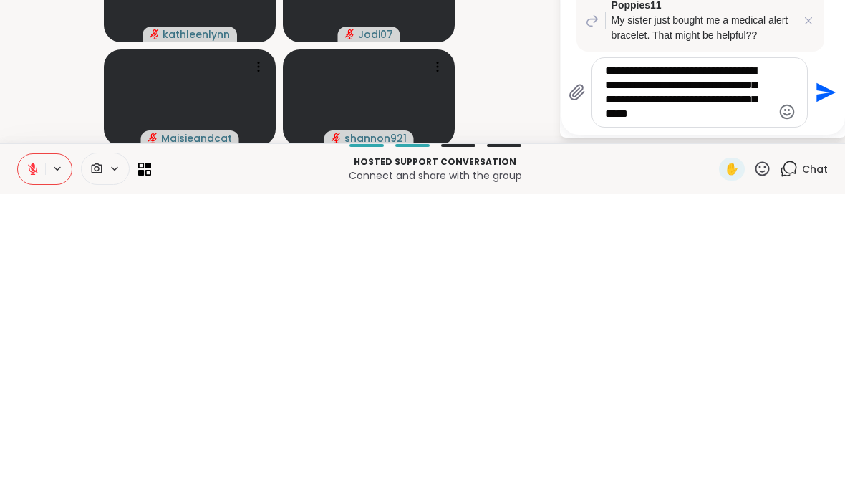
type textarea "**********"
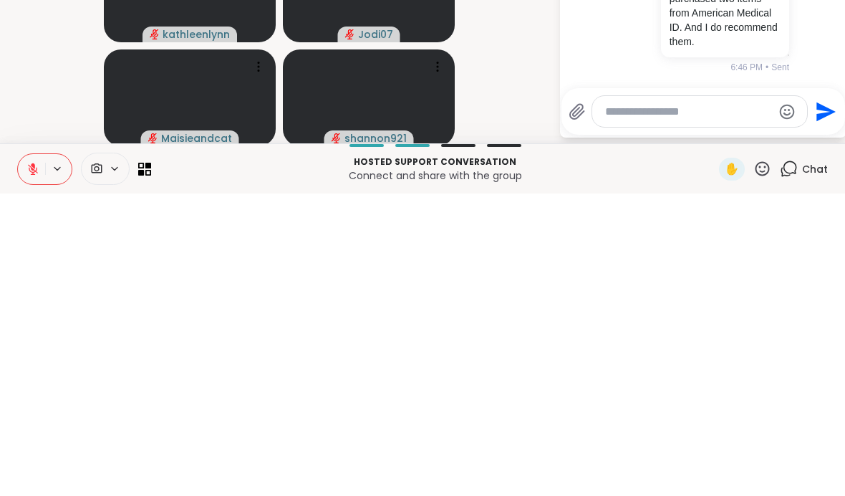
scroll to position [1599, 0]
click at [521, 89] on video-player-container "Lori246 ( she/her ) leejnae anchor ( She/They ) Poppies11 kathleenlynn Jodi07 M…" at bounding box center [279, 244] width 541 height 392
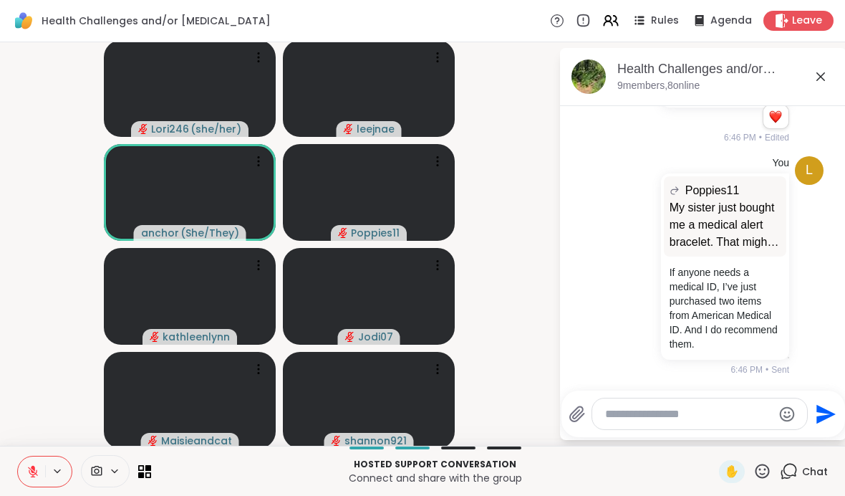
click at [792, 469] on icon at bounding box center [789, 471] width 18 height 18
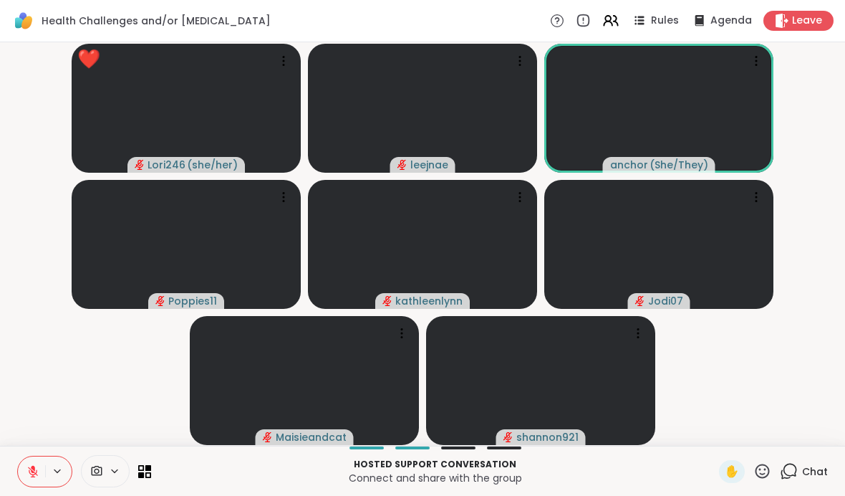
click at [758, 474] on icon at bounding box center [763, 470] width 14 height 14
click at [715, 437] on span "❤️" at bounding box center [720, 433] width 14 height 17
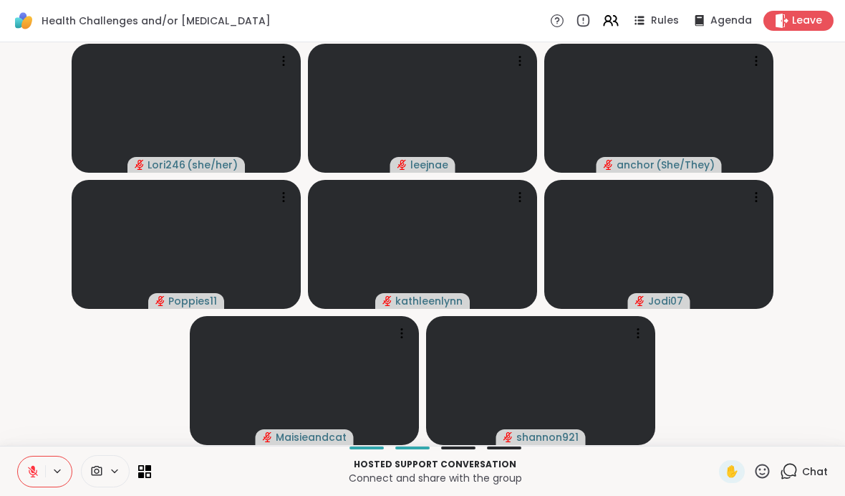
click at [34, 468] on icon at bounding box center [33, 468] width 4 height 6
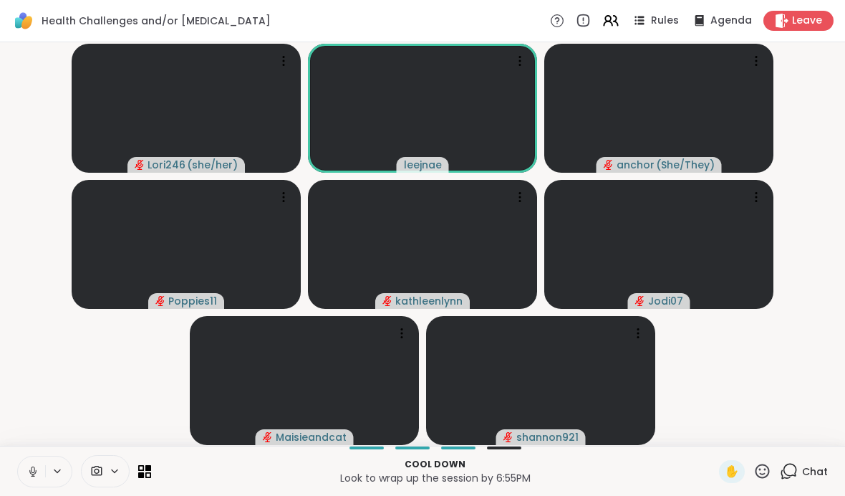
click at [27, 473] on icon at bounding box center [32, 471] width 13 height 13
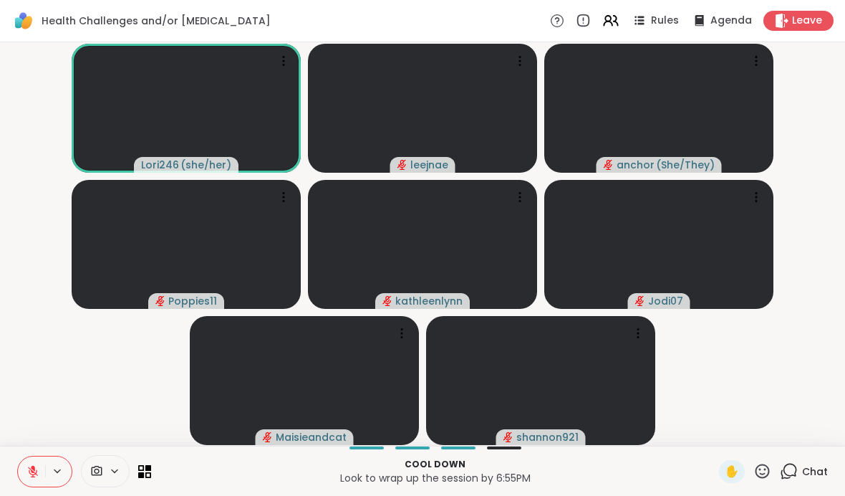
click at [765, 468] on icon at bounding box center [762, 471] width 18 height 18
click at [713, 437] on span "❤️" at bounding box center [720, 433] width 14 height 17
click at [758, 473] on icon at bounding box center [762, 471] width 18 height 18
click at [793, 468] on icon at bounding box center [789, 471] width 18 height 18
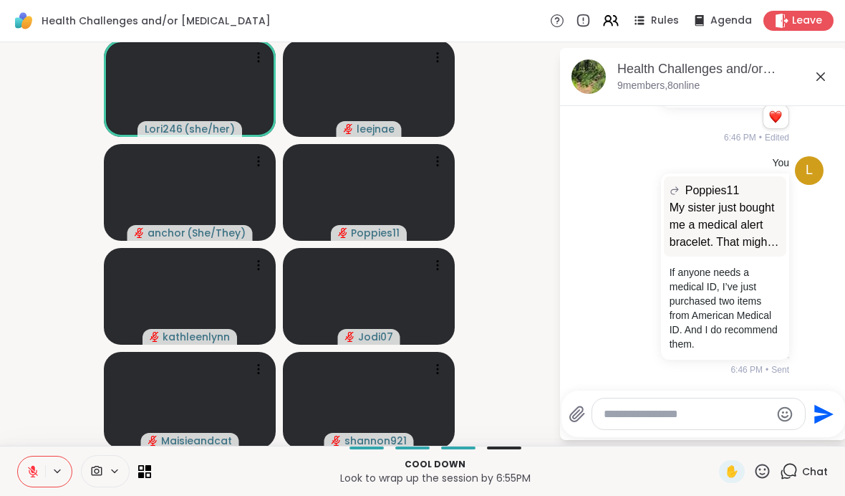
click at [685, 414] on textarea "Type your message" at bounding box center [687, 414] width 167 height 14
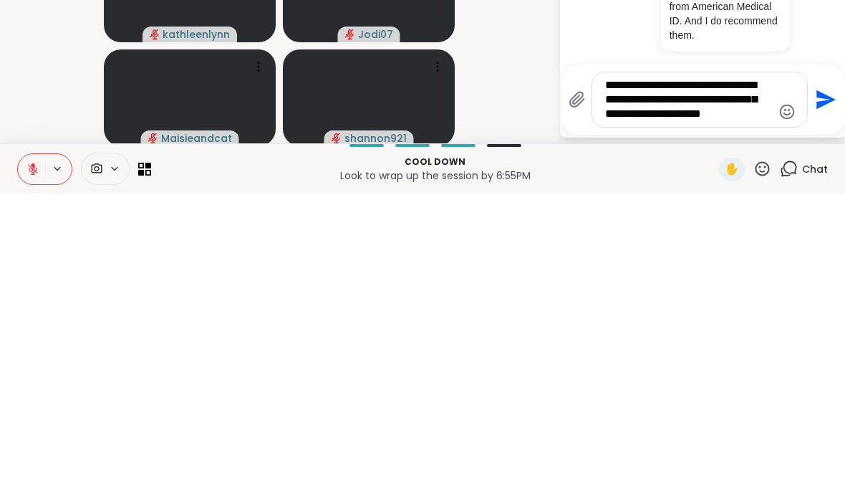
scroll to position [0, 0]
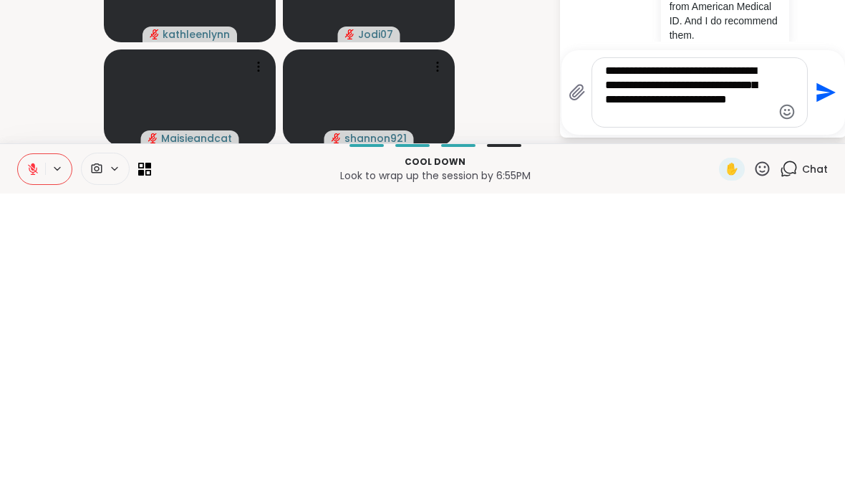
type textarea "**********"
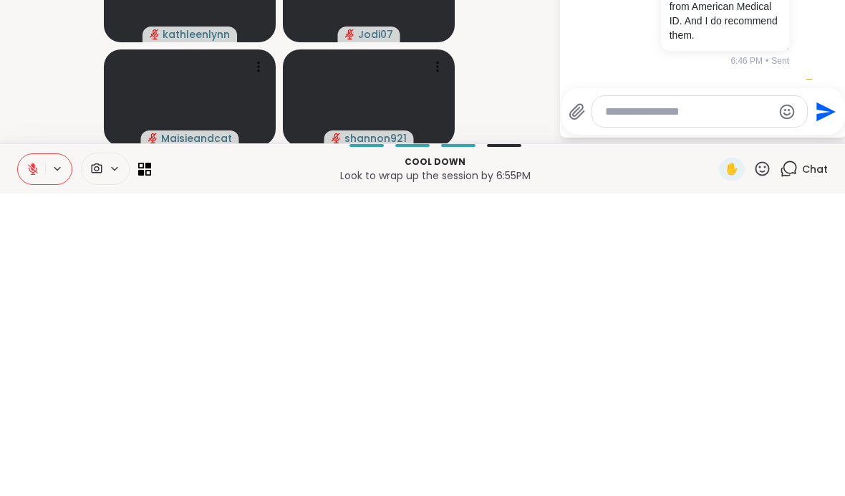
scroll to position [1732, 0]
click at [514, 92] on video-player-container "Lori246 ( she/her ) leejnae anchor ( She/They ) Poppies11 kathleenlynn Jodi07 M…" at bounding box center [279, 244] width 541 height 392
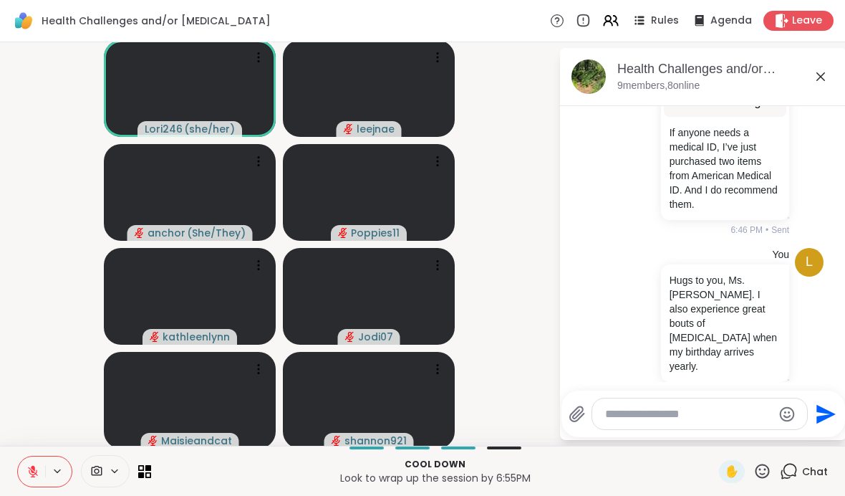
click at [793, 474] on icon at bounding box center [789, 471] width 18 height 18
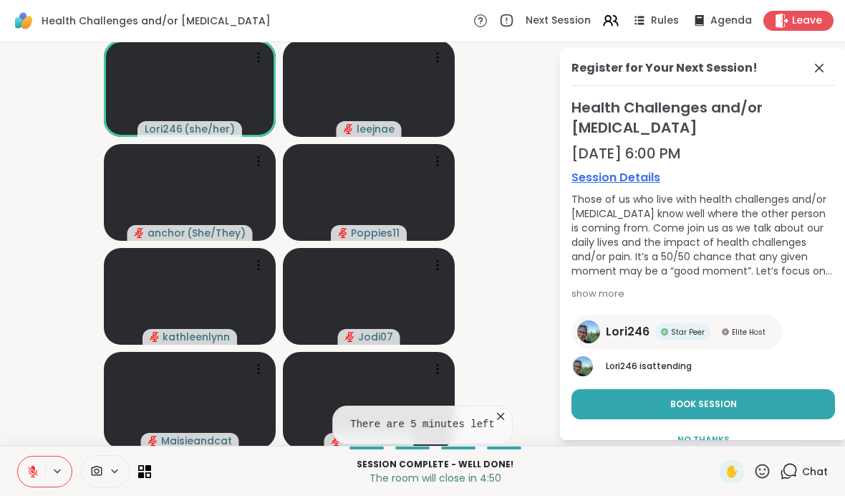
click at [764, 400] on button "Book Session" at bounding box center [703, 404] width 264 height 30
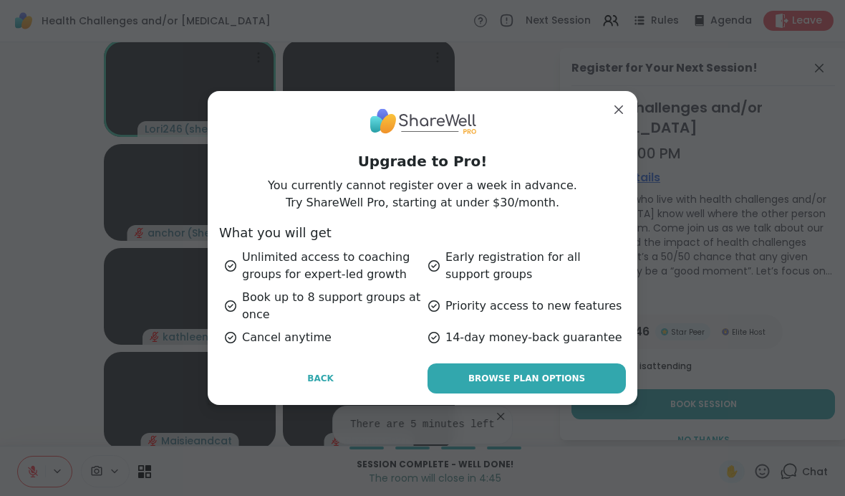
click at [630, 103] on div "Upgrade to Pro! You currently cannot register over a week in advance. Try Share…" at bounding box center [423, 247] width 430 height 313
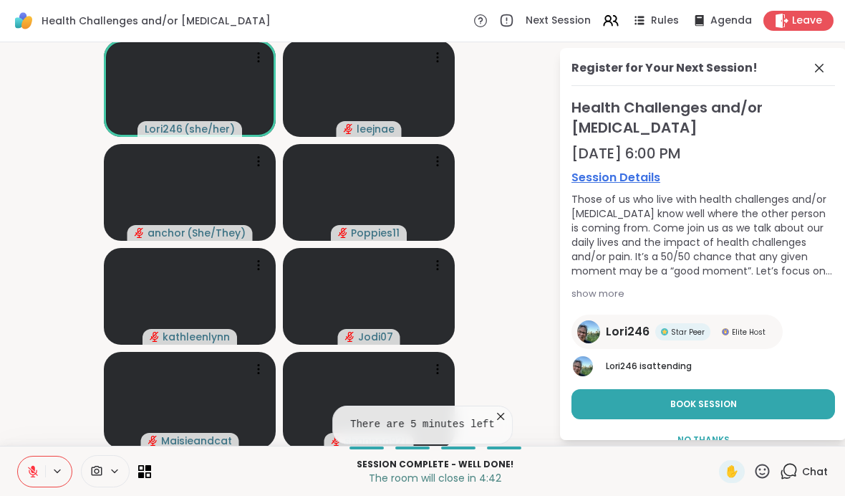
click at [819, 68] on icon at bounding box center [819, 68] width 9 height 9
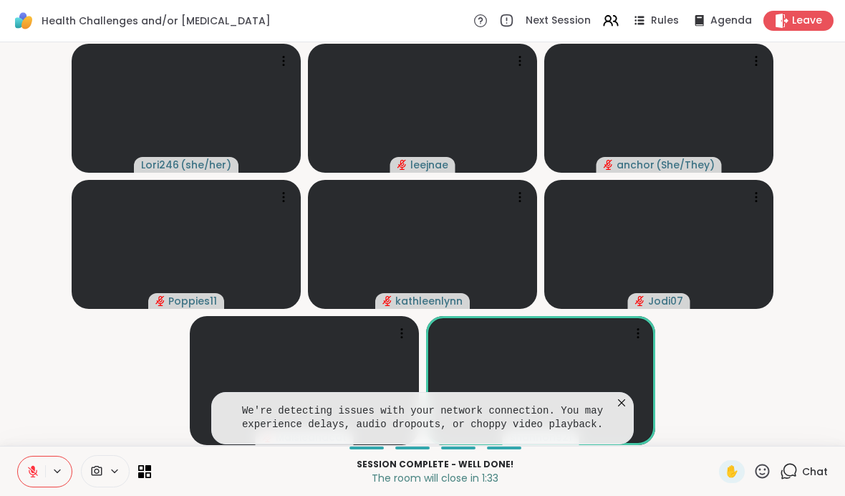
click at [620, 402] on icon at bounding box center [621, 402] width 7 height 7
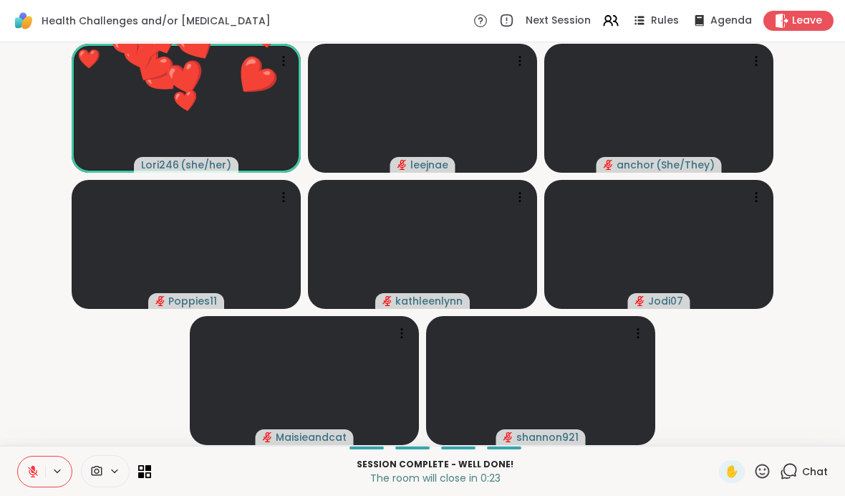
click at [766, 471] on icon at bounding box center [762, 471] width 18 height 18
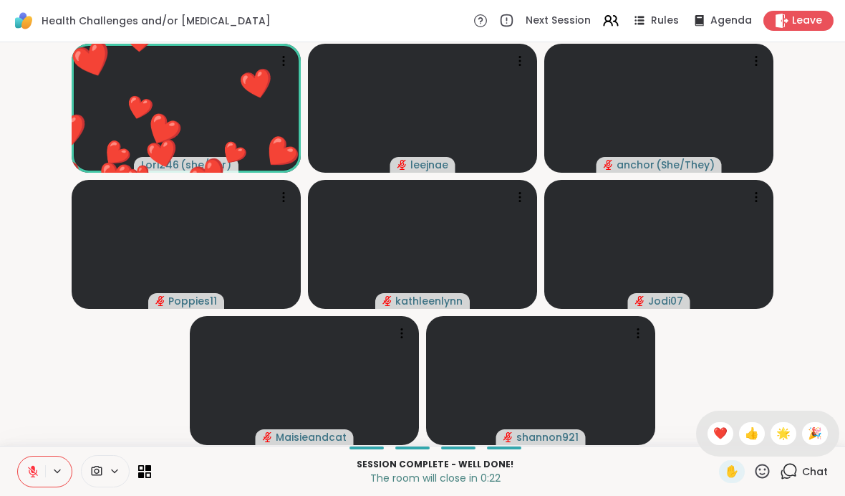
click at [713, 430] on span "❤️" at bounding box center [720, 433] width 14 height 17
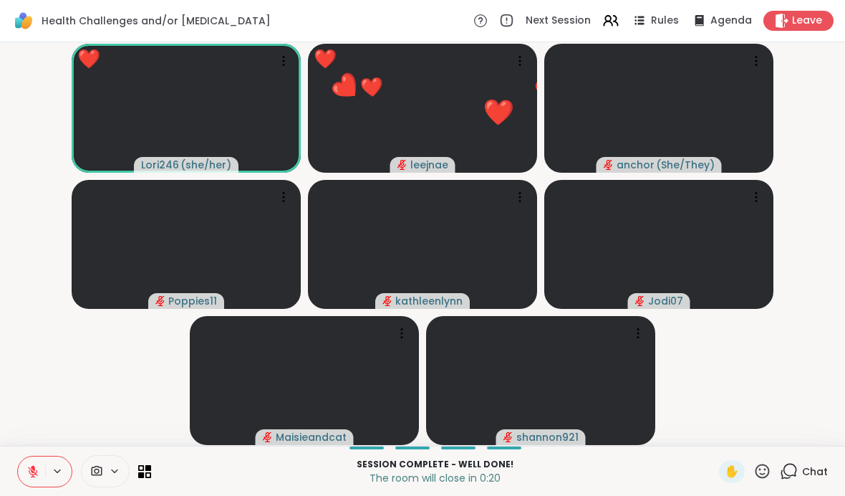
click at [43, 469] on button at bounding box center [31, 471] width 27 height 30
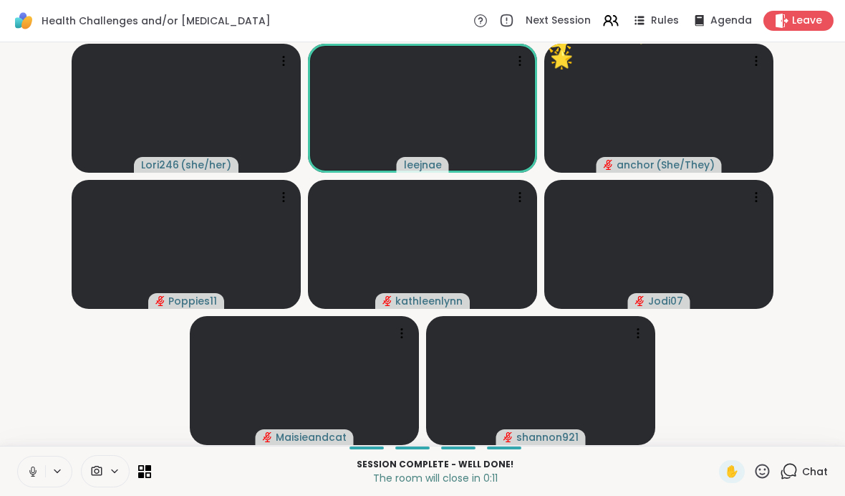
click at [36, 471] on icon at bounding box center [32, 471] width 7 height 4
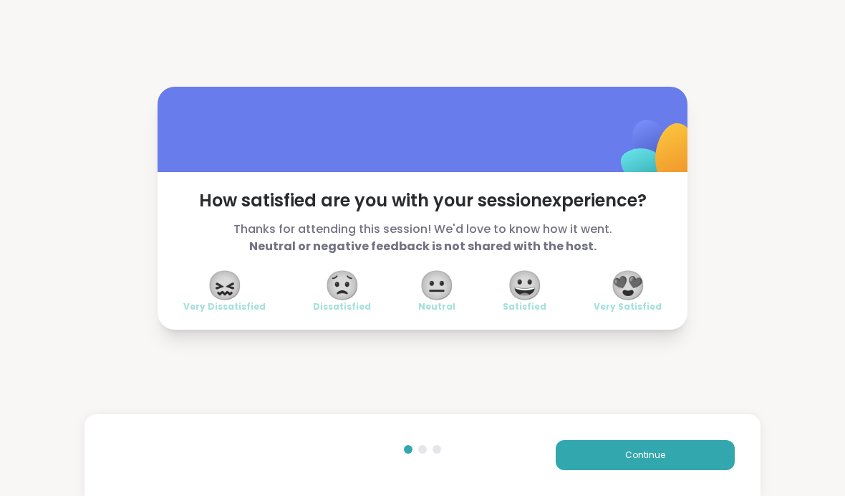
click at [630, 296] on span "😍" at bounding box center [628, 285] width 36 height 26
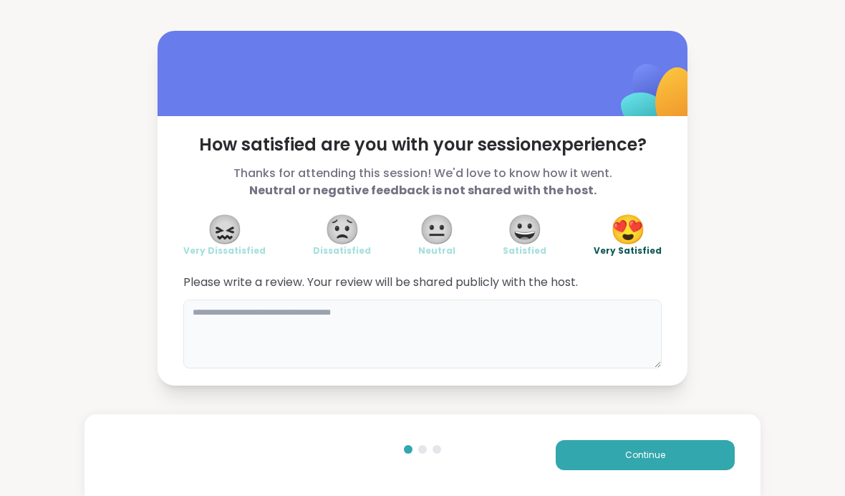
click at [397, 329] on textarea at bounding box center [422, 333] width 478 height 69
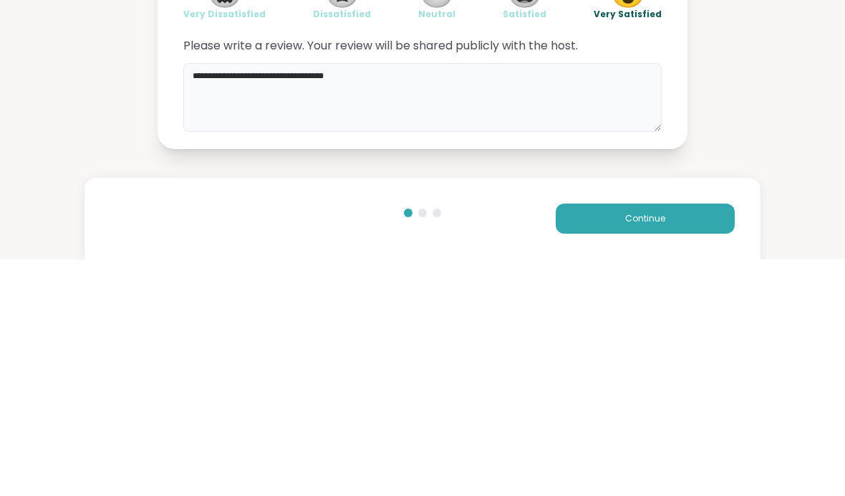
click at [282, 299] on textarea "**********" at bounding box center [422, 333] width 478 height 69
click at [410, 299] on textarea "**********" at bounding box center [422, 333] width 478 height 69
type textarea "**********"
click at [762, 88] on div "**********" at bounding box center [422, 207] width 845 height 415
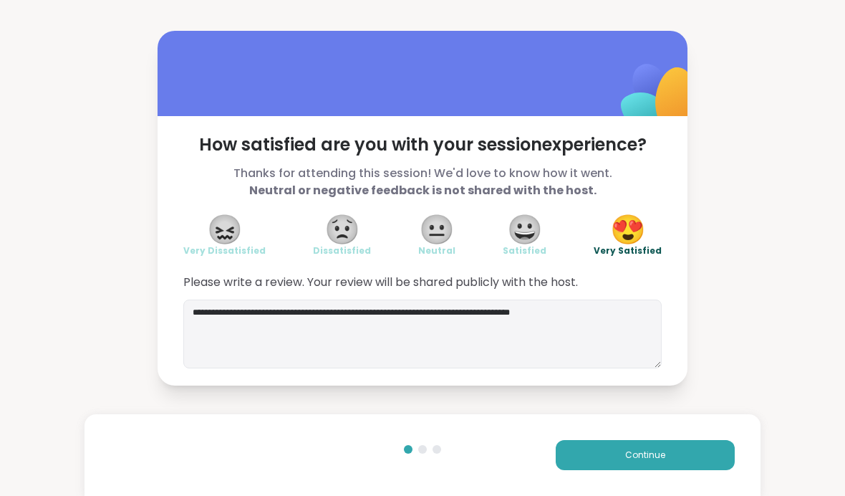
click at [661, 459] on span "Continue" at bounding box center [645, 454] width 40 height 13
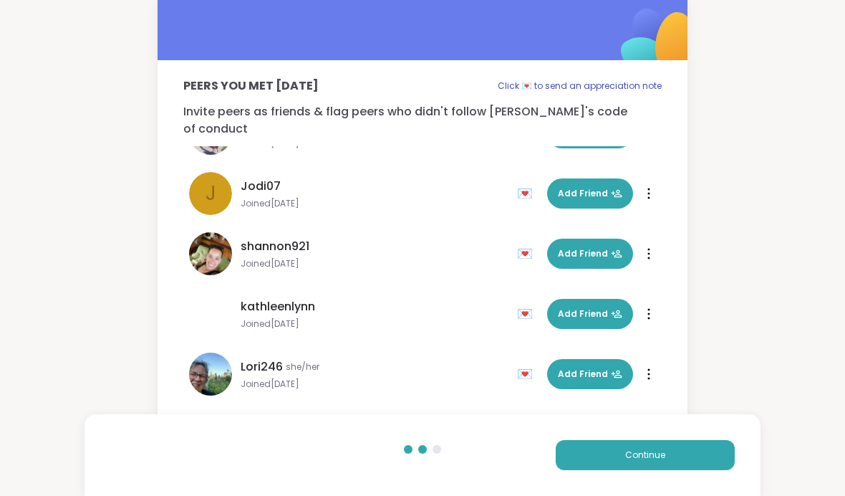
scroll to position [163, 0]
click at [592, 367] on span "Add Friend" at bounding box center [590, 373] width 64 height 13
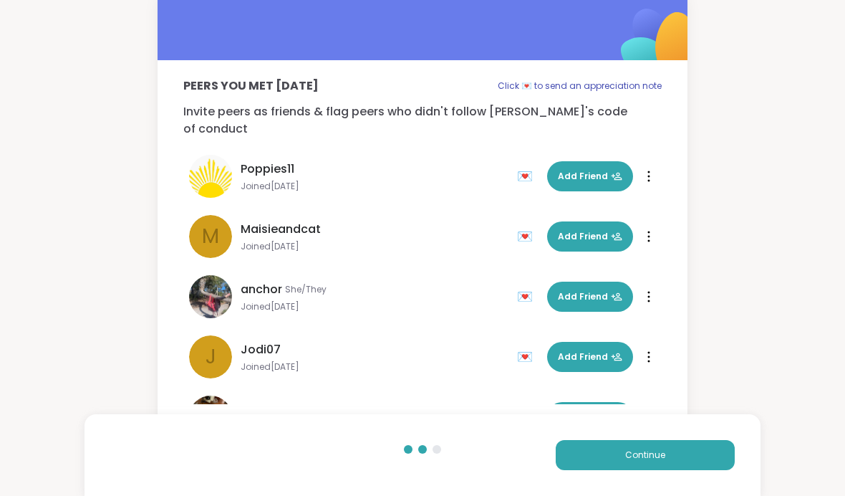
scroll to position [0, 0]
click at [527, 165] on div "💌" at bounding box center [527, 176] width 21 height 23
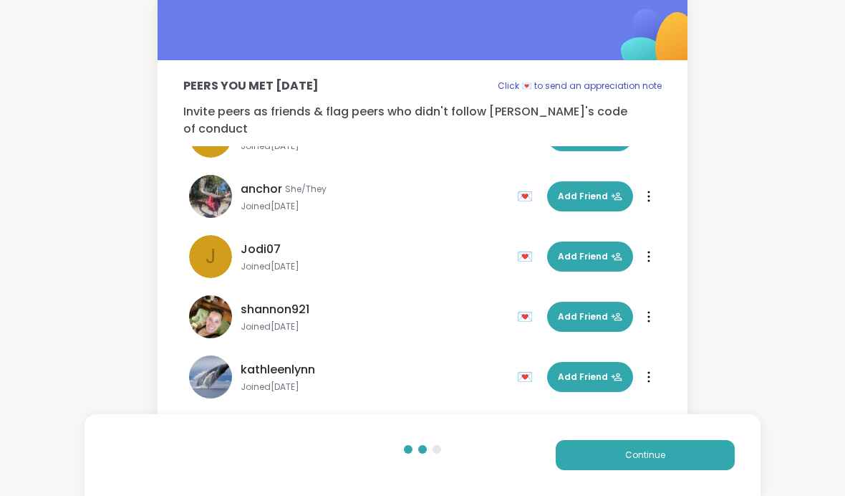
scroll to position [103, 0]
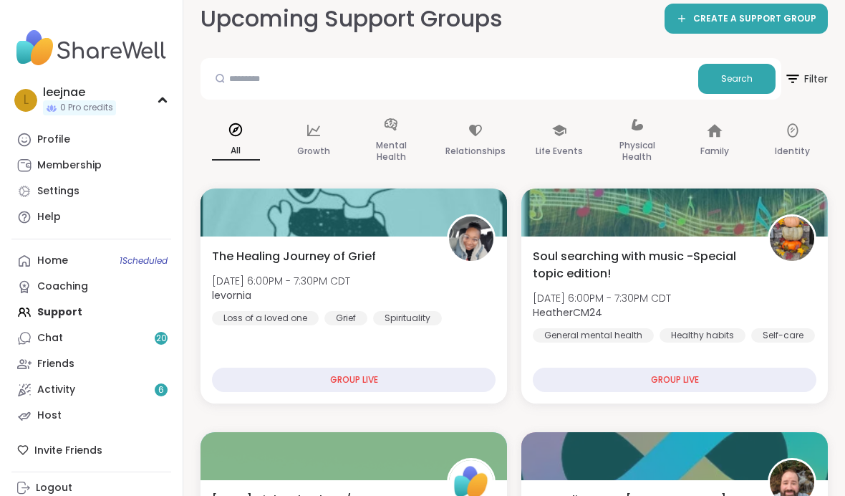
click at [56, 138] on div "Profile" at bounding box center [53, 139] width 33 height 14
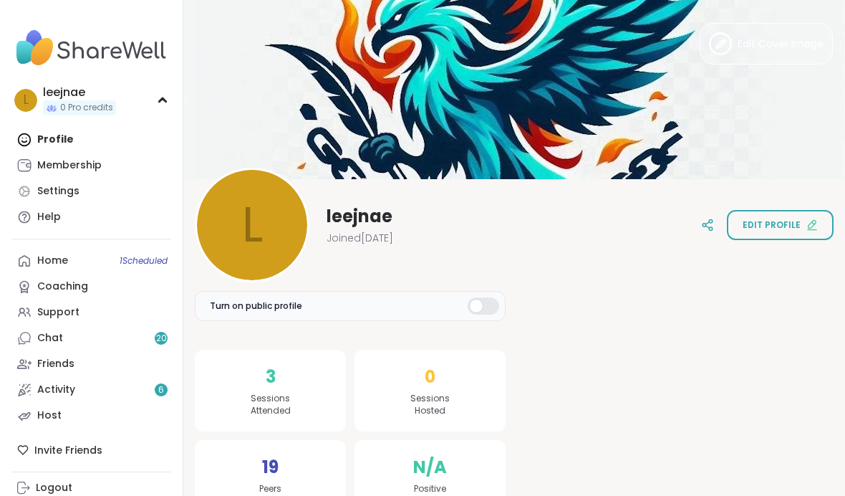
click at [795, 216] on button "Edit profile" at bounding box center [780, 225] width 107 height 30
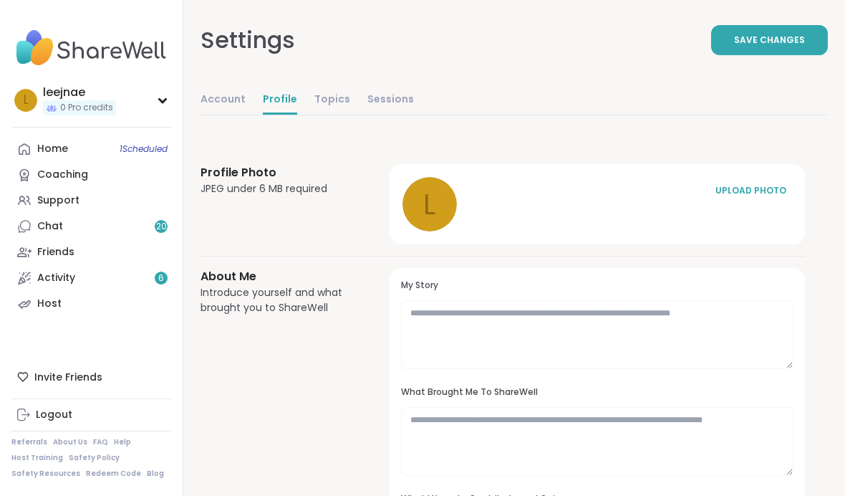
click at [766, 187] on div "UPLOAD PHOTO" at bounding box center [751, 190] width 72 height 13
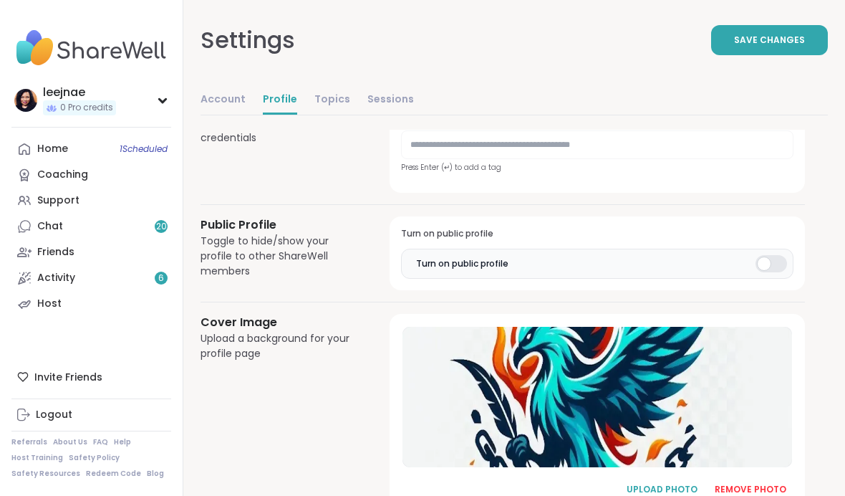
scroll to position [680, 0]
click at [776, 44] on span "Save Changes" at bounding box center [769, 40] width 71 height 13
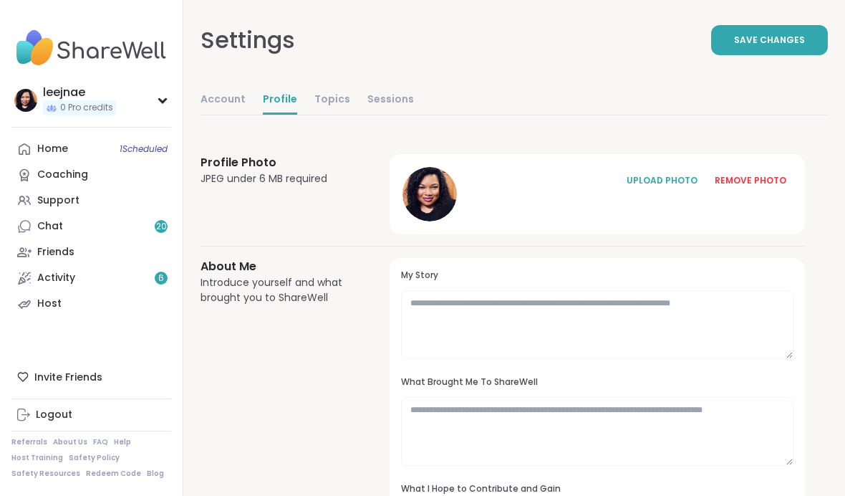
scroll to position [0, 0]
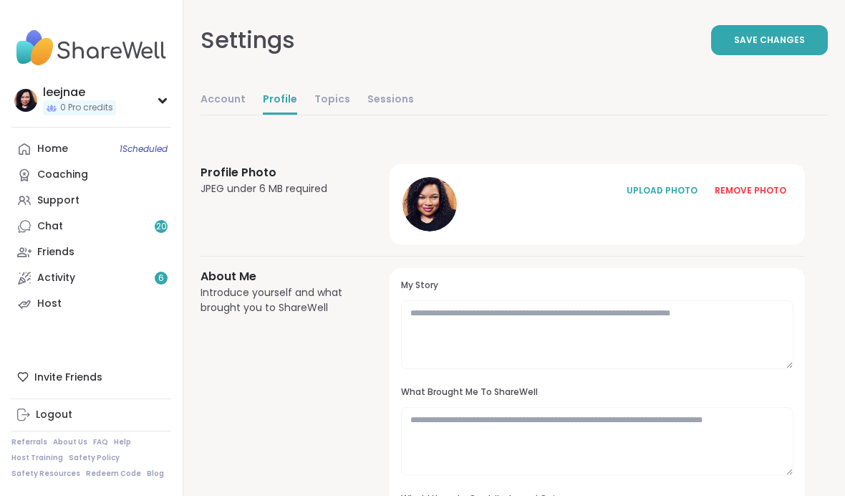
click at [775, 34] on span "Save Changes" at bounding box center [769, 40] width 71 height 13
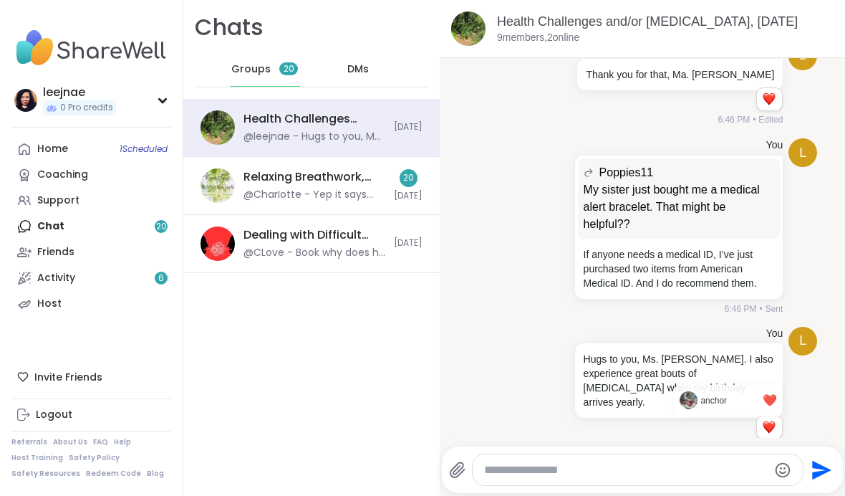
click at [771, 420] on div "Reactions: love" at bounding box center [769, 426] width 13 height 13
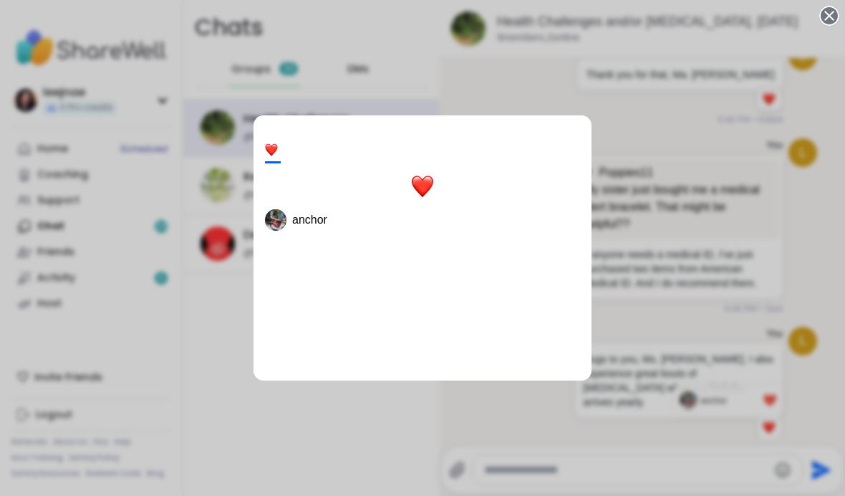
click at [826, 382] on div "1 anchor" at bounding box center [422, 248] width 845 height 496
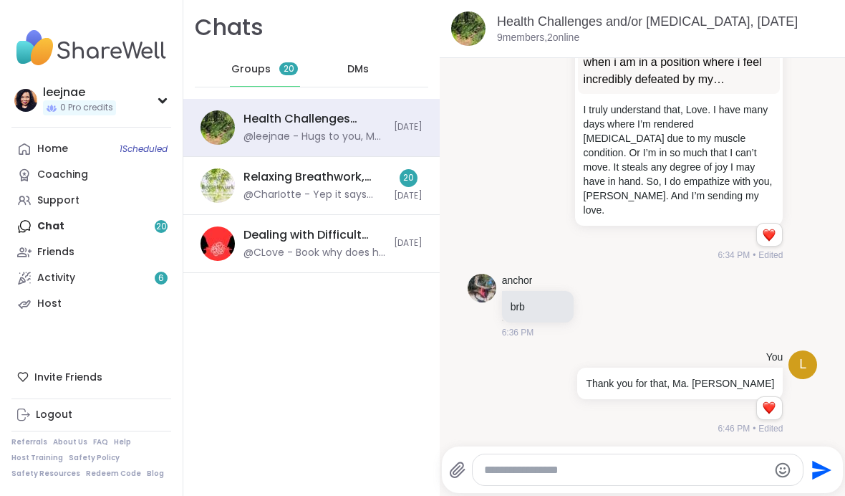
scroll to position [1012, 0]
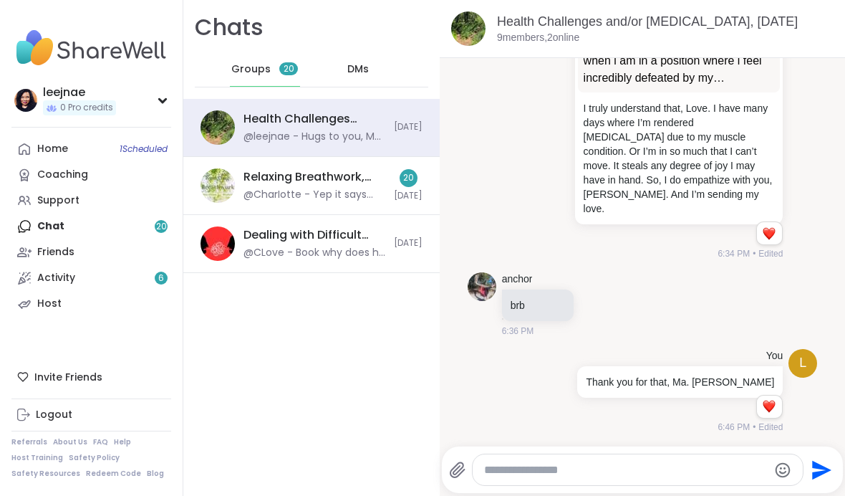
click at [362, 201] on div "@CharIotte - Yep it says you're booked in for next week 😊 link is: https://shar…" at bounding box center [314, 195] width 142 height 14
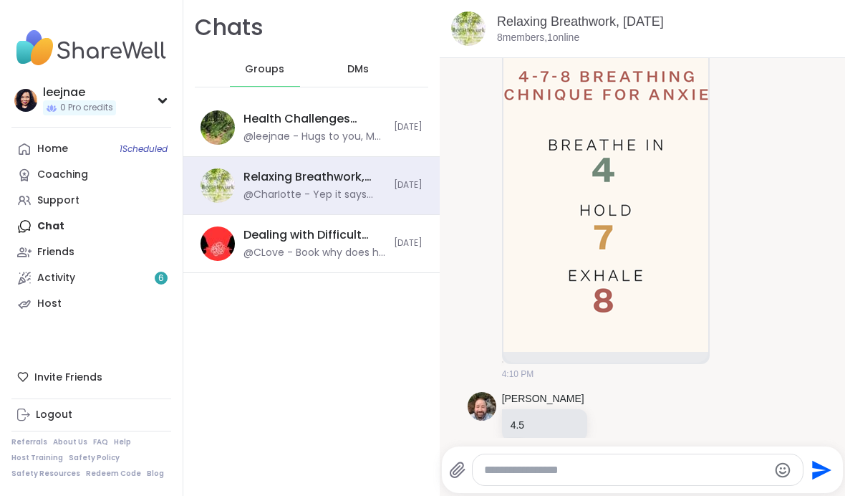
scroll to position [3573, 0]
